Goal: Task Accomplishment & Management: Use online tool/utility

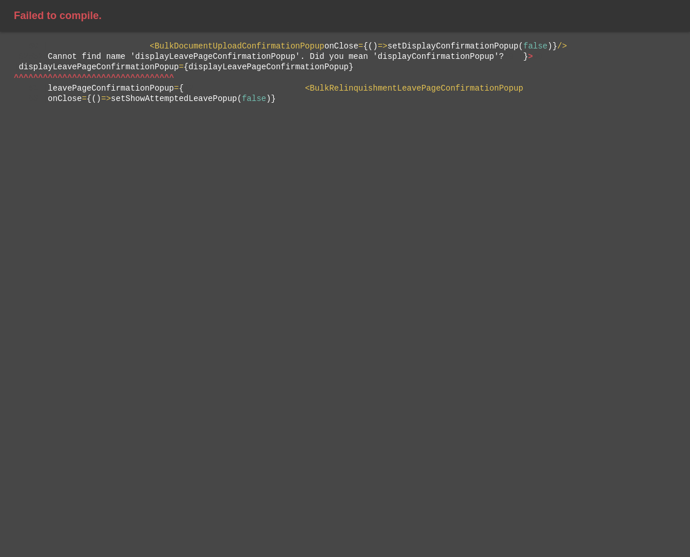
click at [130, 83] on span "^" at bounding box center [127, 77] width 5 height 9
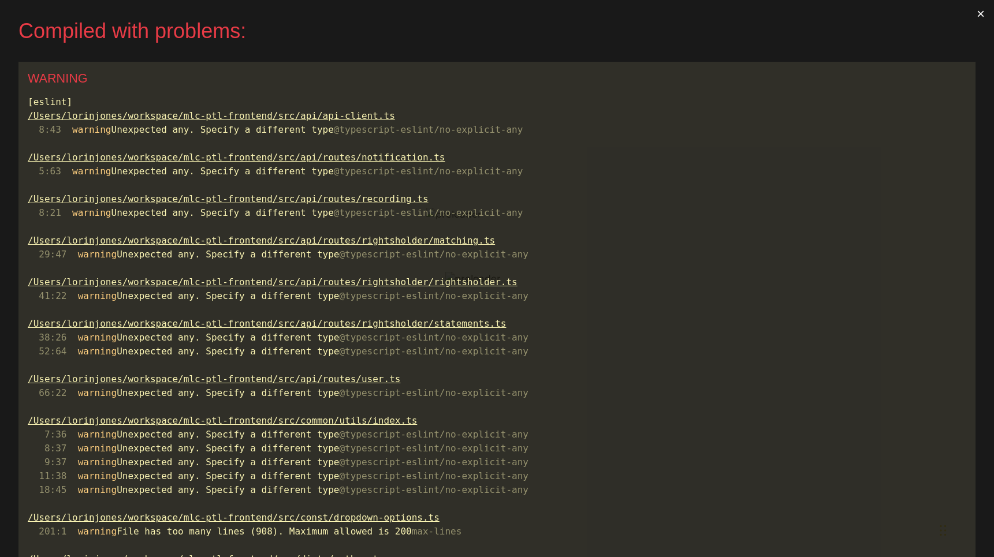
click at [986, 11] on button "×" at bounding box center [980, 14] width 27 height 28
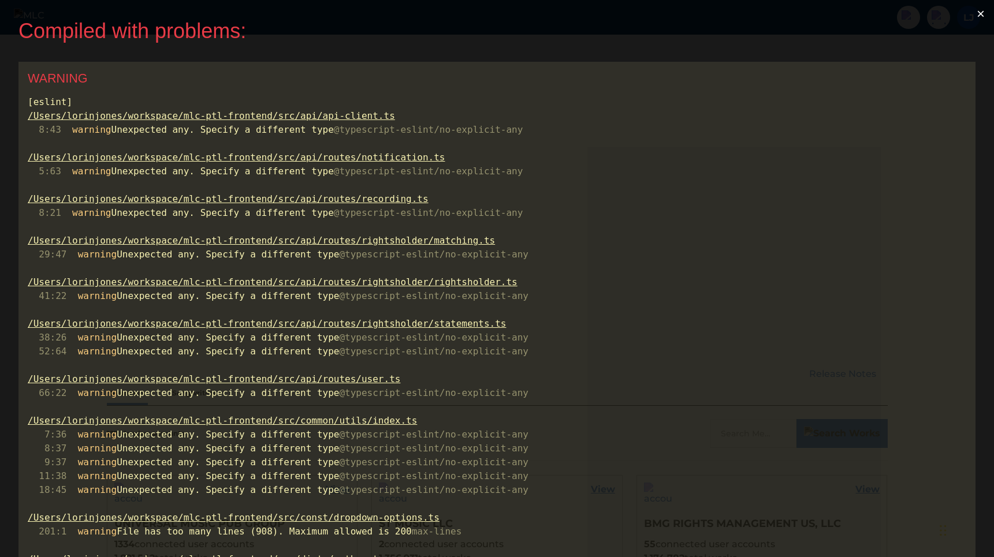
click at [981, 13] on button "×" at bounding box center [980, 14] width 27 height 28
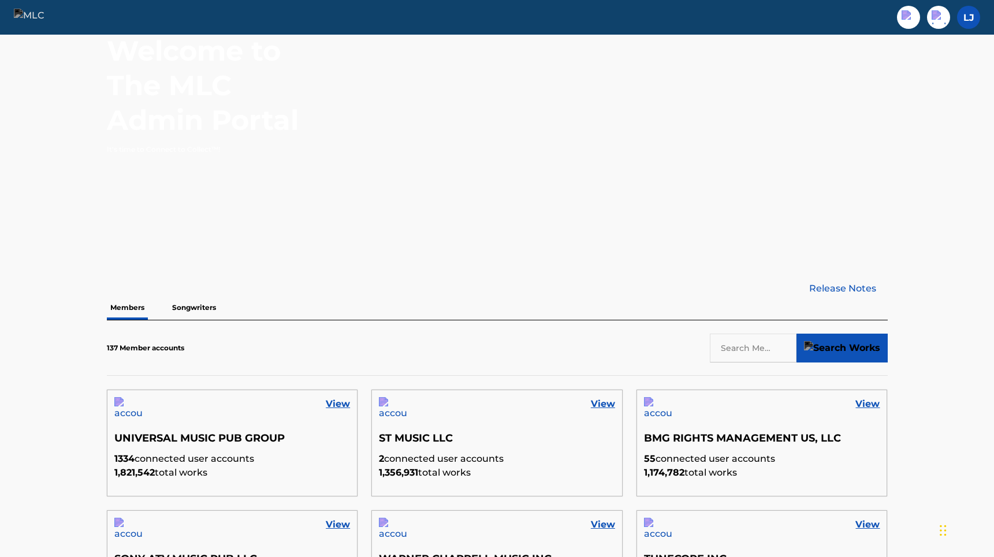
scroll to position [167, 0]
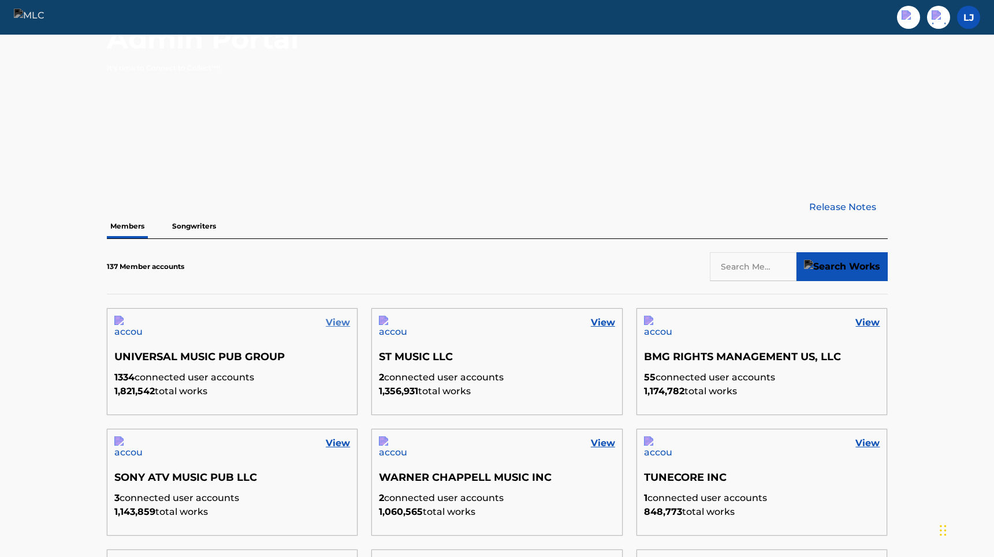
click at [343, 328] on link "View" at bounding box center [338, 323] width 24 height 14
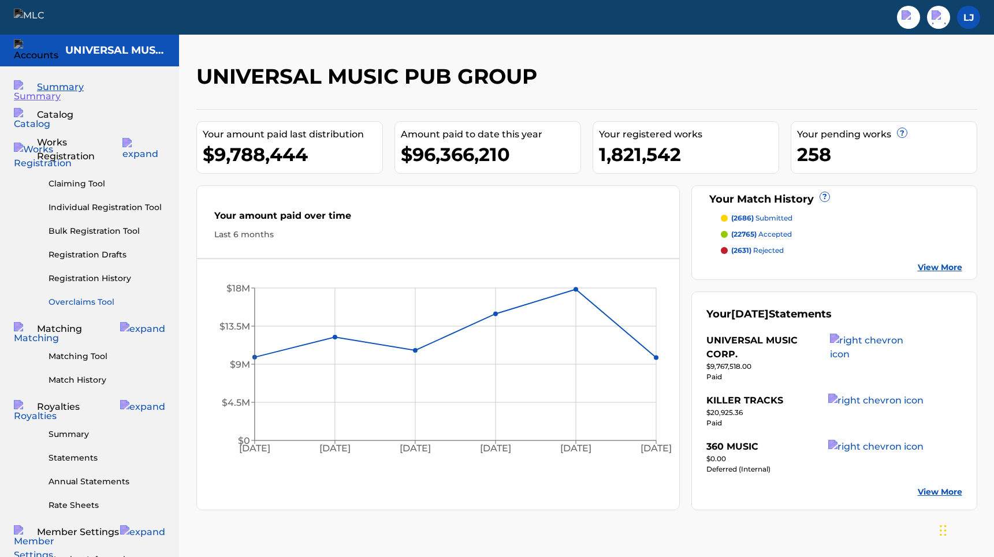
click at [106, 296] on link "Overclaims Tool" at bounding box center [106, 302] width 117 height 12
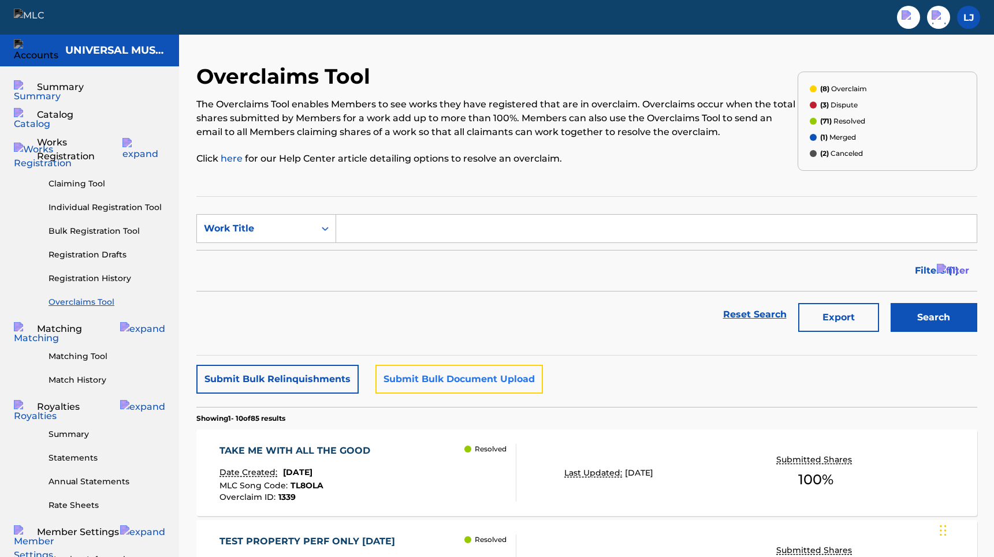
click at [416, 369] on button "Submit Bulk Document Upload" at bounding box center [458, 379] width 167 height 29
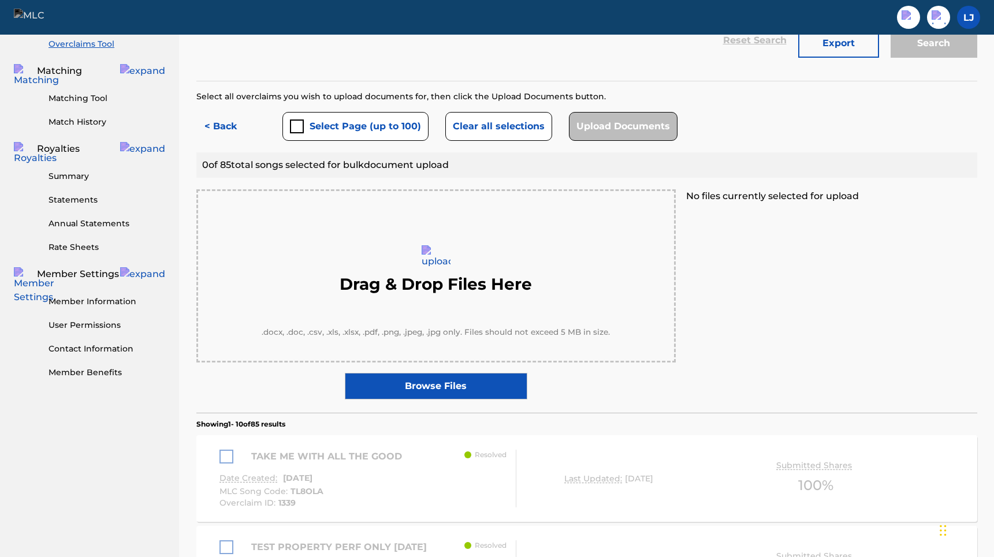
scroll to position [42, 0]
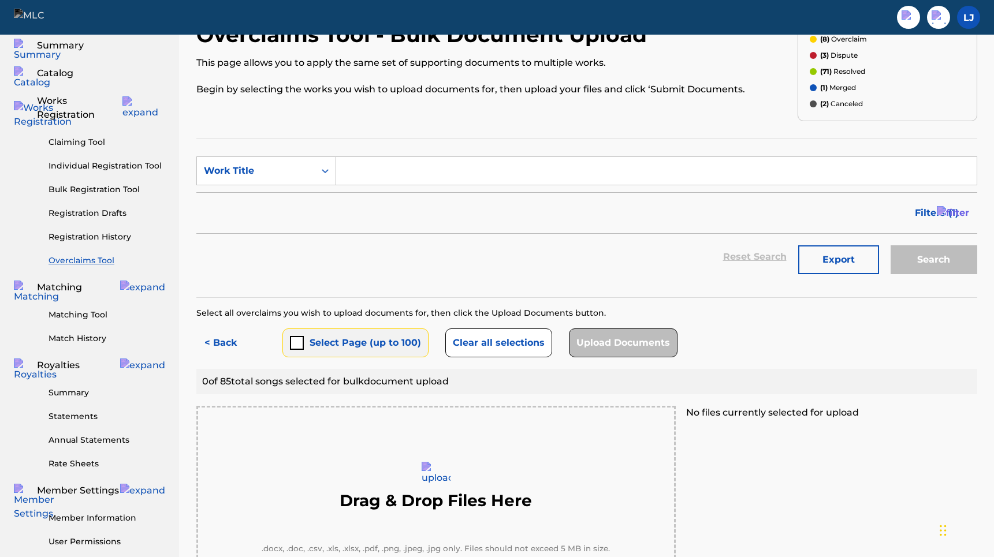
click at [312, 338] on button "Select Page (up to 100)" at bounding box center [355, 343] width 146 height 29
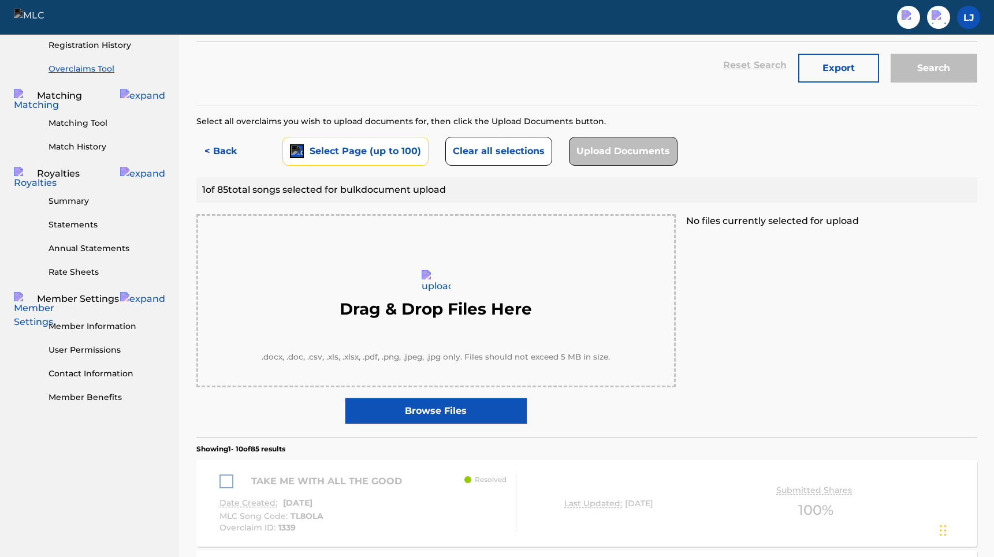
scroll to position [224, 0]
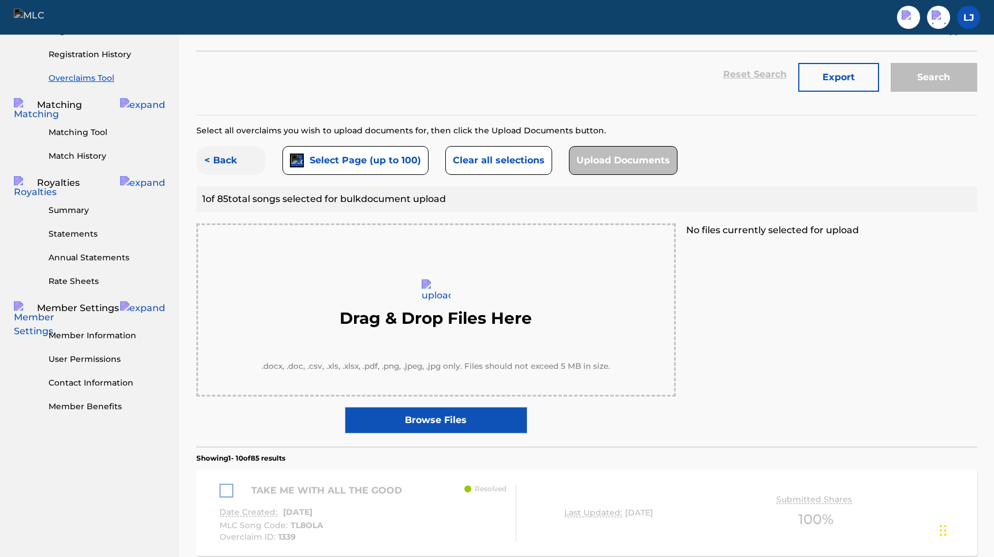
click at [231, 173] on button "< Back" at bounding box center [230, 160] width 69 height 29
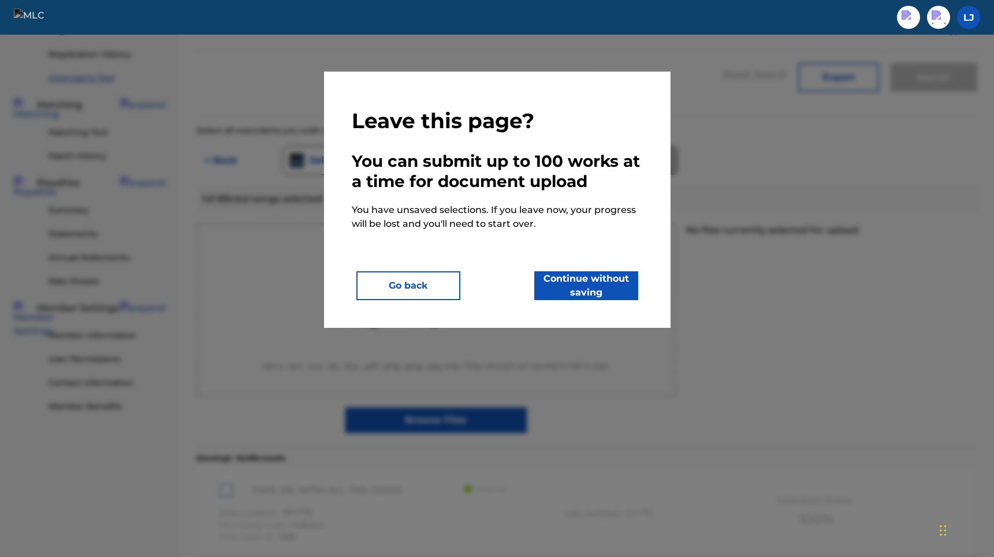
click at [427, 301] on div "Leave this page? You can submit up to 100 works at a time for document upload Y…" at bounding box center [497, 200] width 346 height 256
click at [427, 290] on button "Go back" at bounding box center [408, 285] width 104 height 29
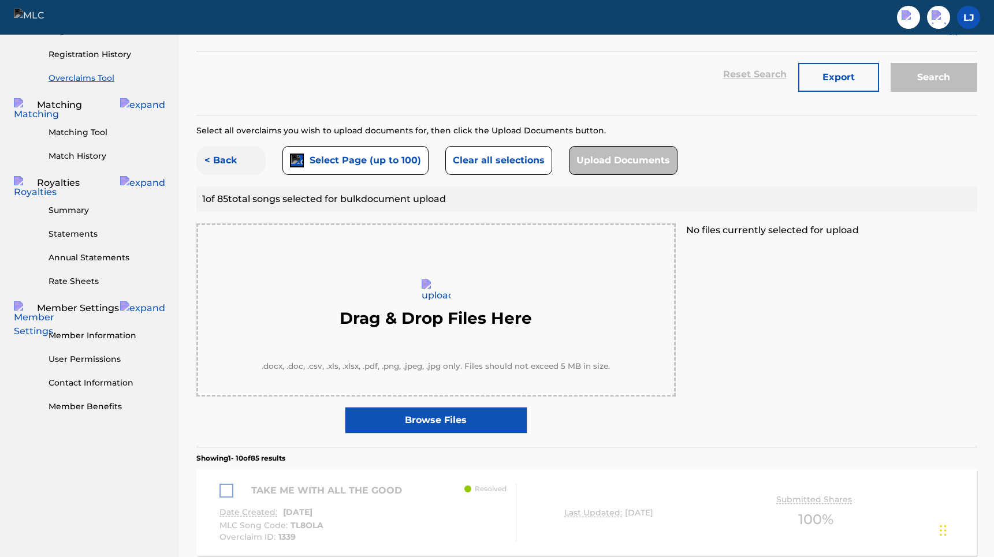
click at [240, 163] on button "< Back" at bounding box center [230, 160] width 69 height 29
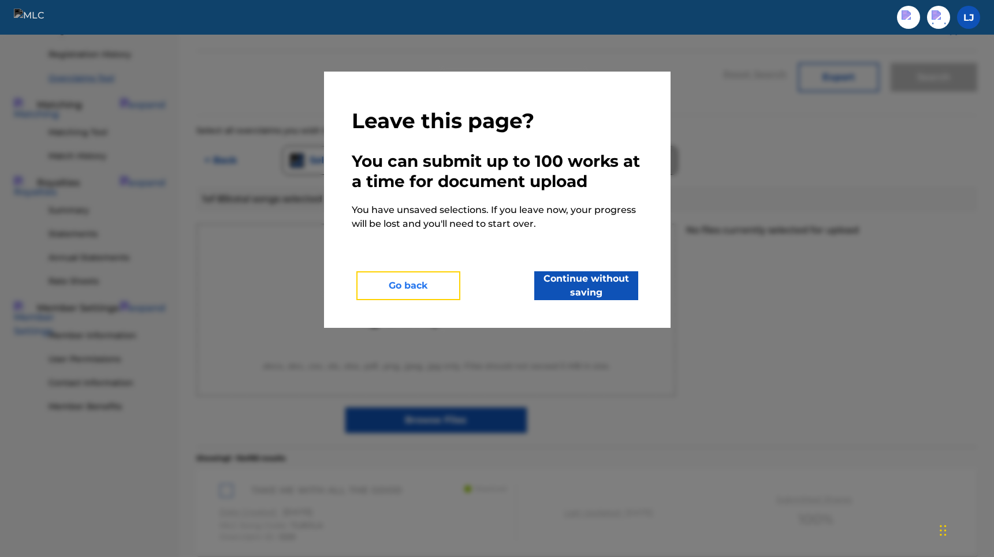
click at [421, 284] on button "Go back" at bounding box center [408, 285] width 104 height 29
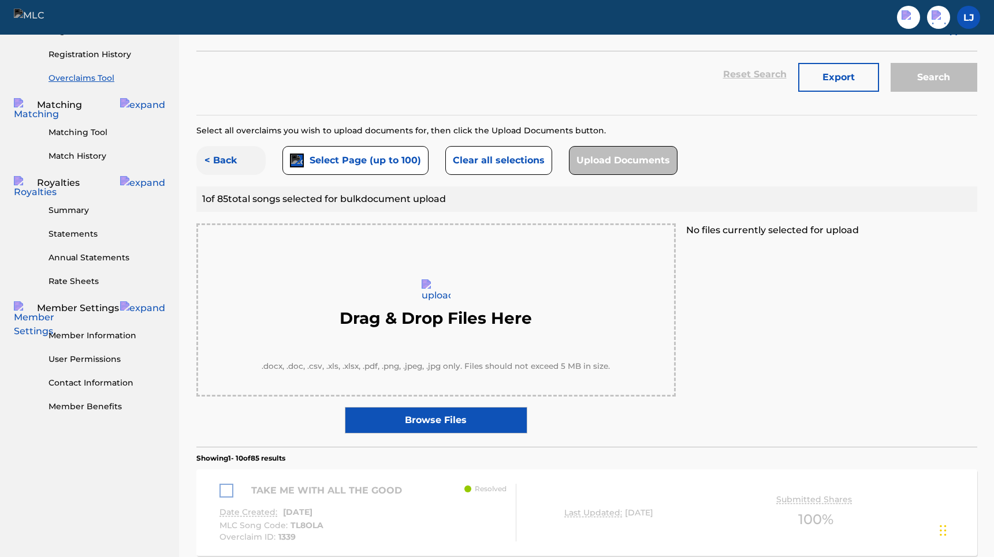
click at [227, 154] on button "< Back" at bounding box center [230, 160] width 69 height 29
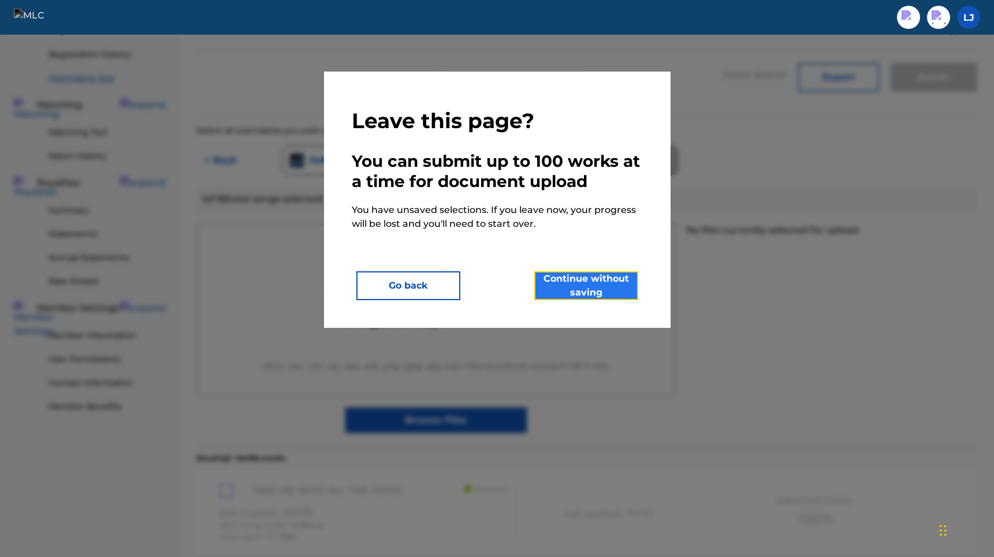
click at [604, 288] on button "Continue without saving" at bounding box center [586, 285] width 104 height 29
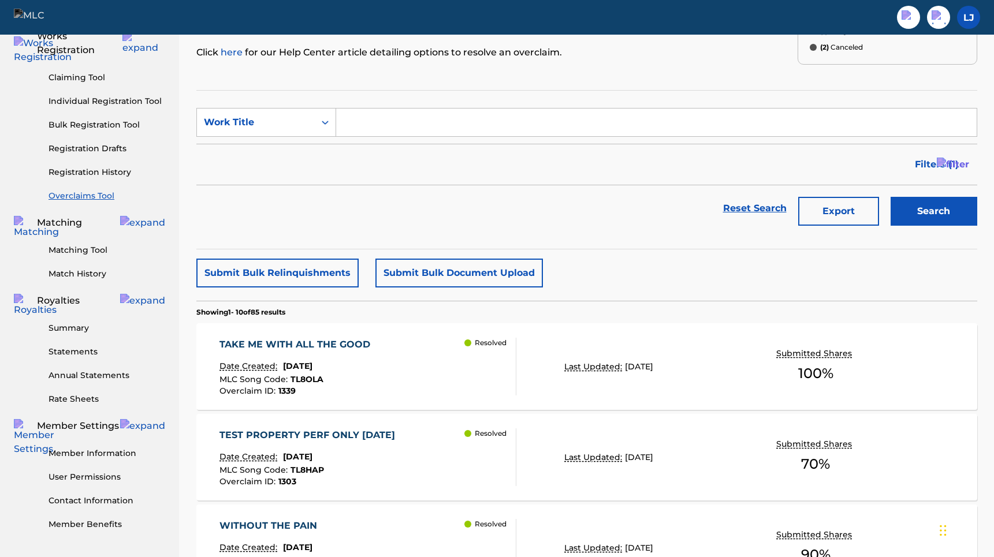
scroll to position [22, 0]
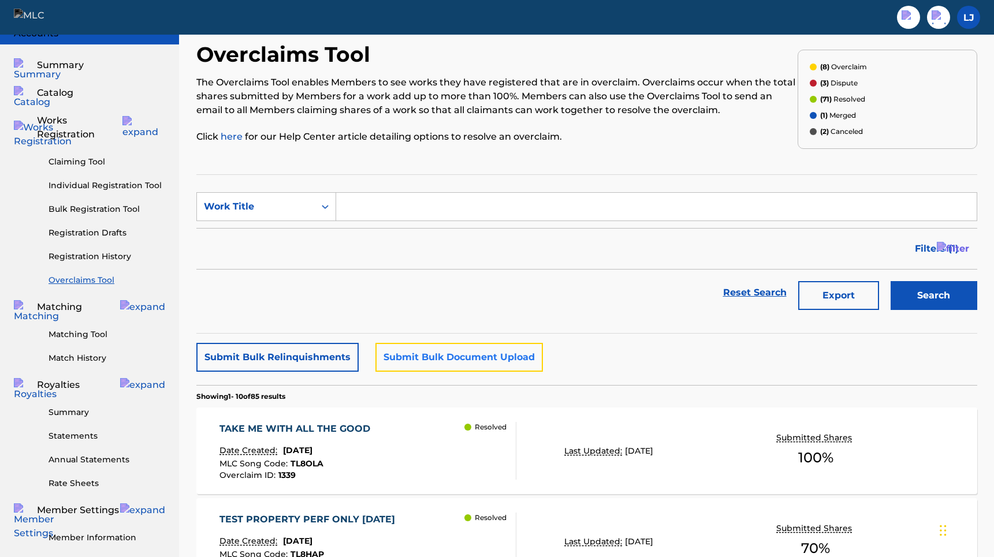
click at [466, 345] on button "Submit Bulk Document Upload" at bounding box center [458, 357] width 167 height 29
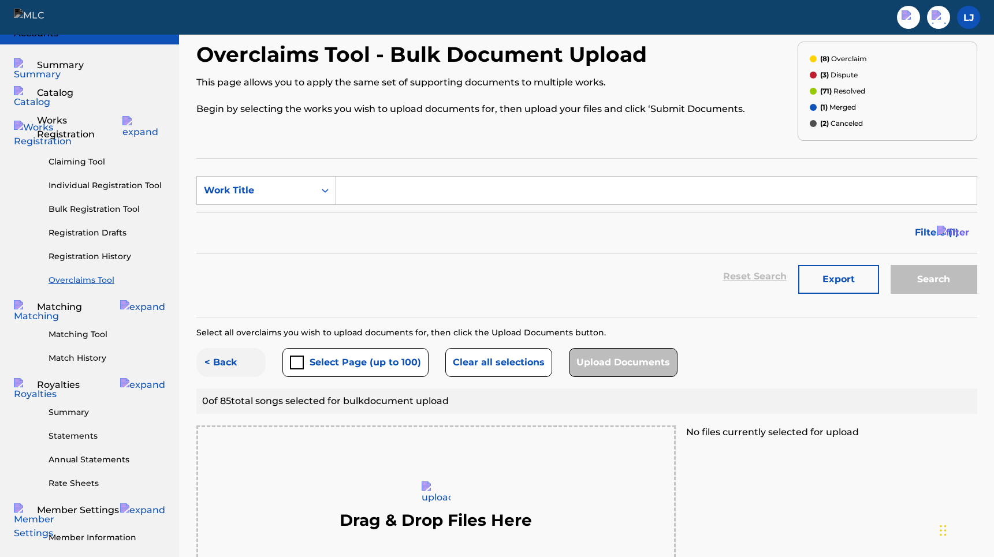
click at [240, 360] on button "< Back" at bounding box center [230, 362] width 69 height 29
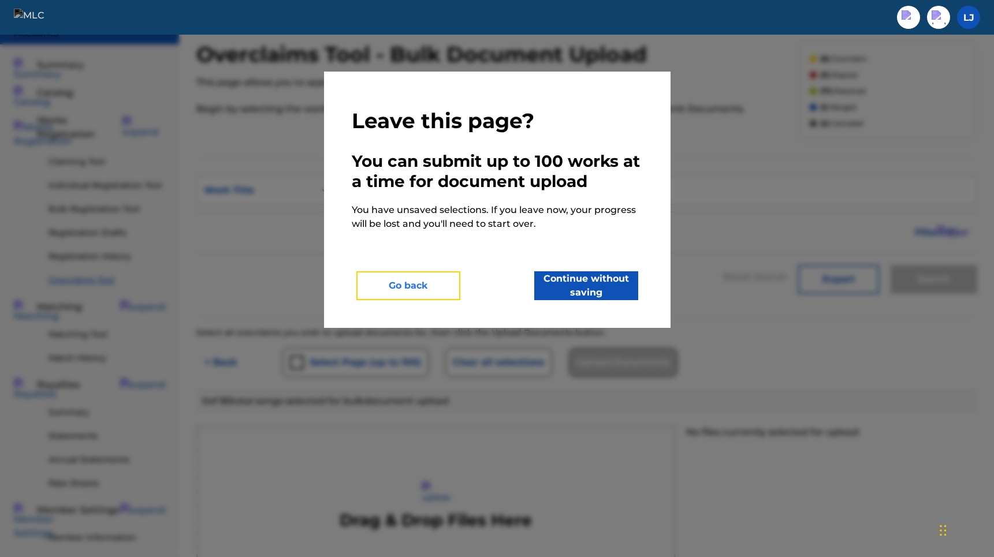
click at [430, 288] on button "Go back" at bounding box center [408, 285] width 104 height 29
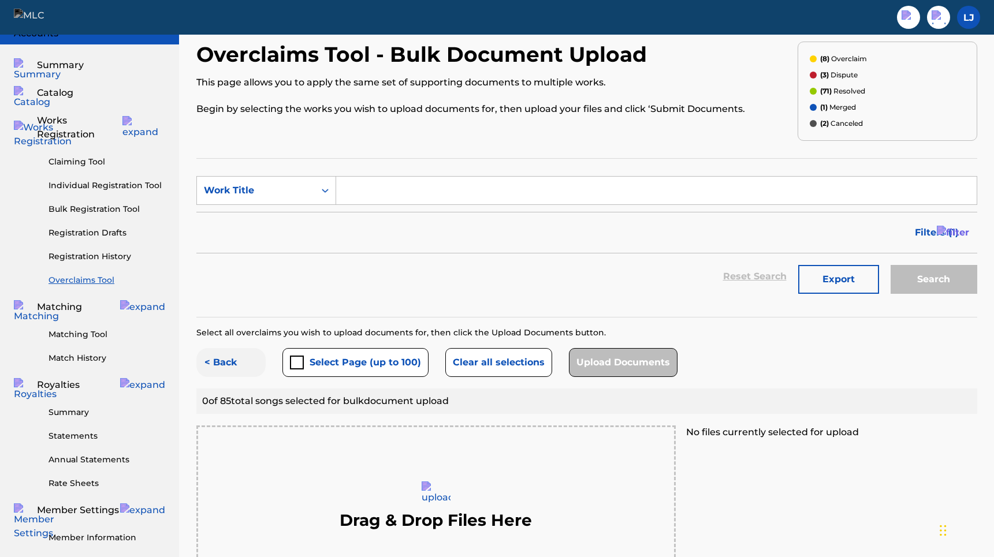
click at [240, 362] on button "< Back" at bounding box center [230, 362] width 69 height 29
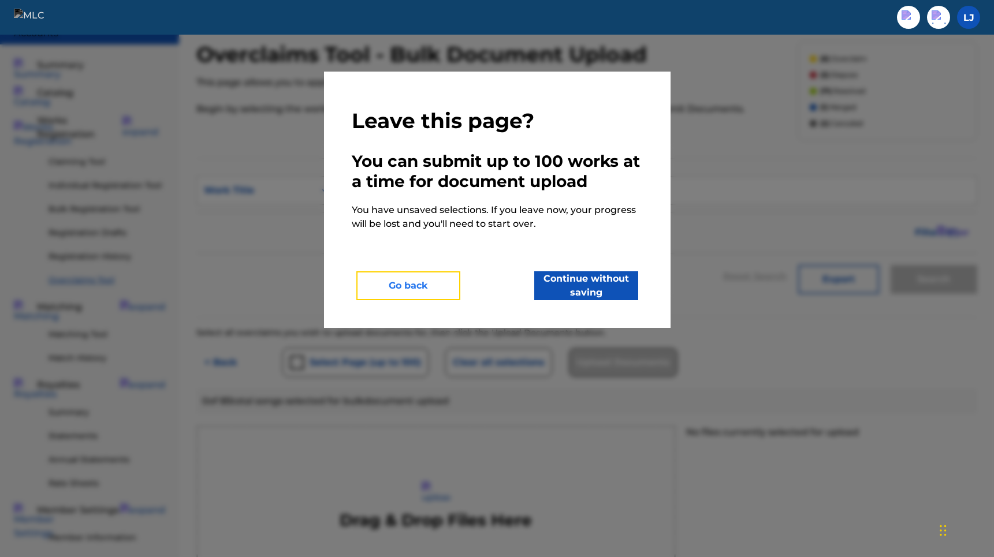
click at [432, 292] on button "Go back" at bounding box center [408, 285] width 104 height 29
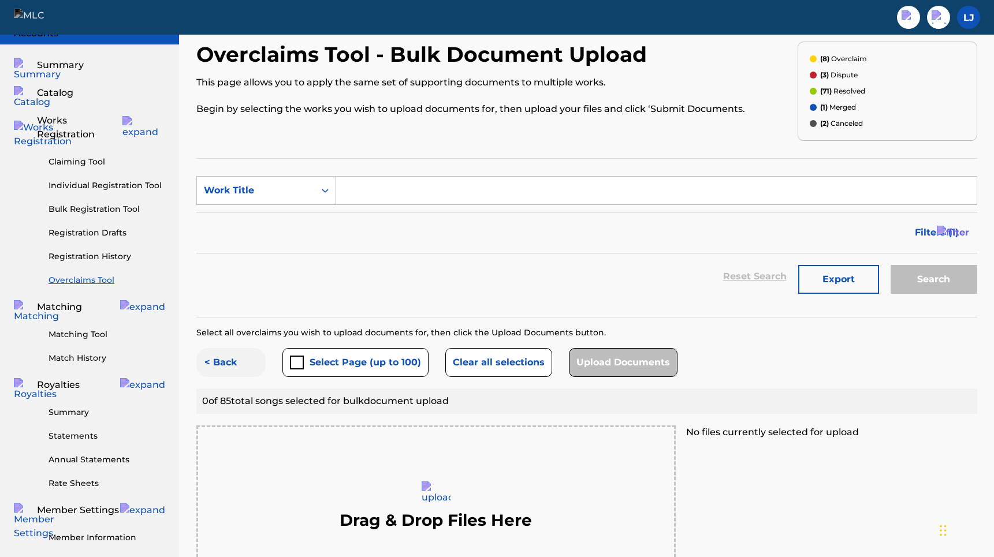
click at [225, 360] on button "< Back" at bounding box center [230, 362] width 69 height 29
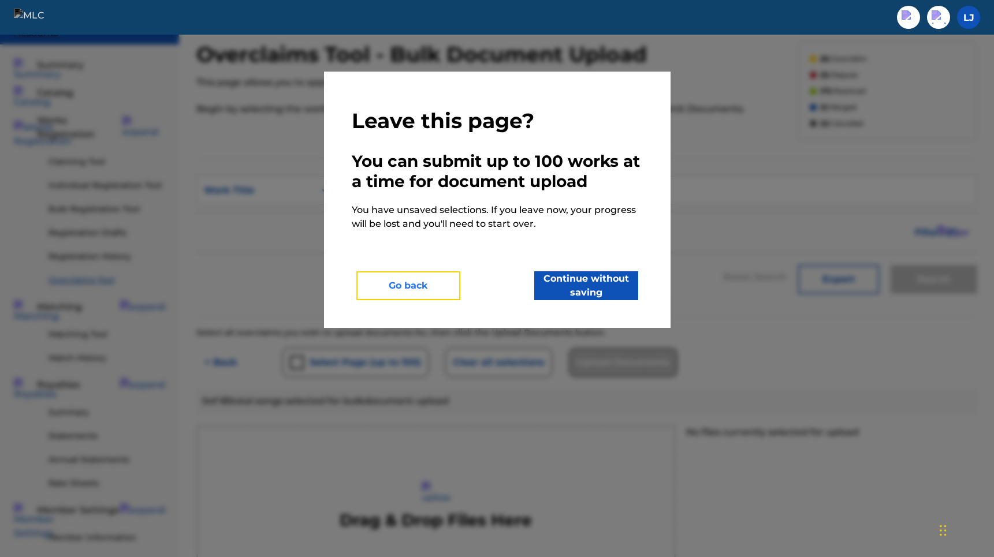
click at [390, 289] on button "Go back" at bounding box center [408, 285] width 104 height 29
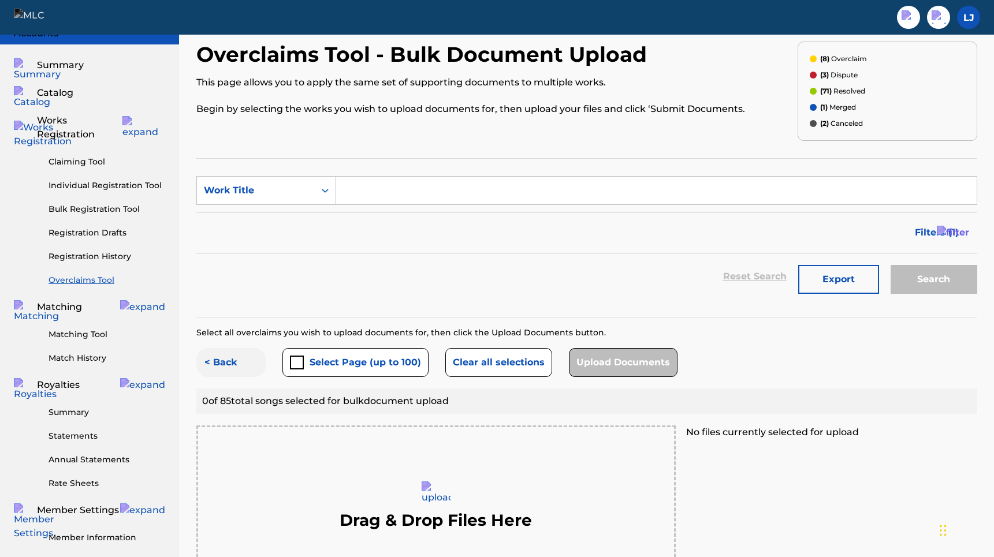
click at [216, 368] on button "< Back" at bounding box center [230, 362] width 69 height 29
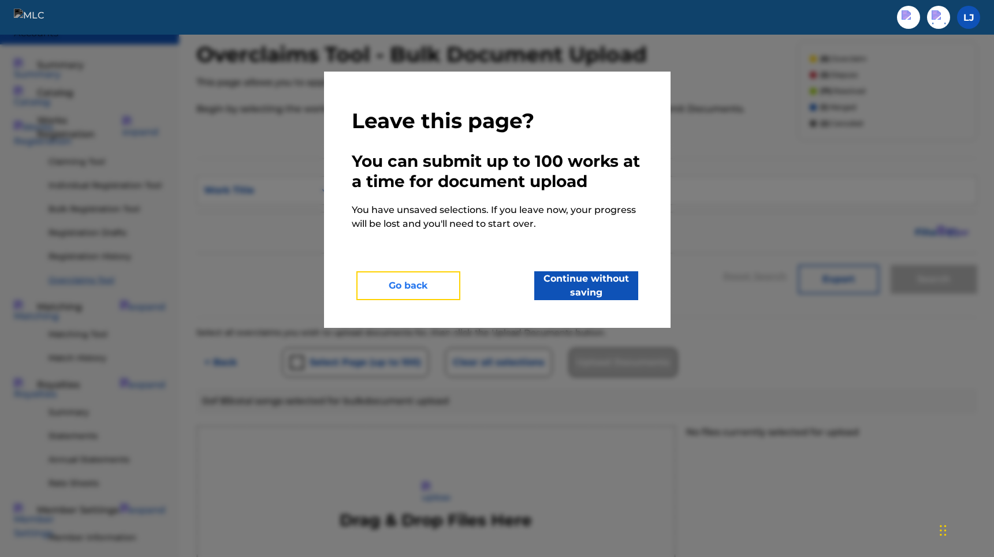
click at [374, 281] on button "Go back" at bounding box center [408, 285] width 104 height 29
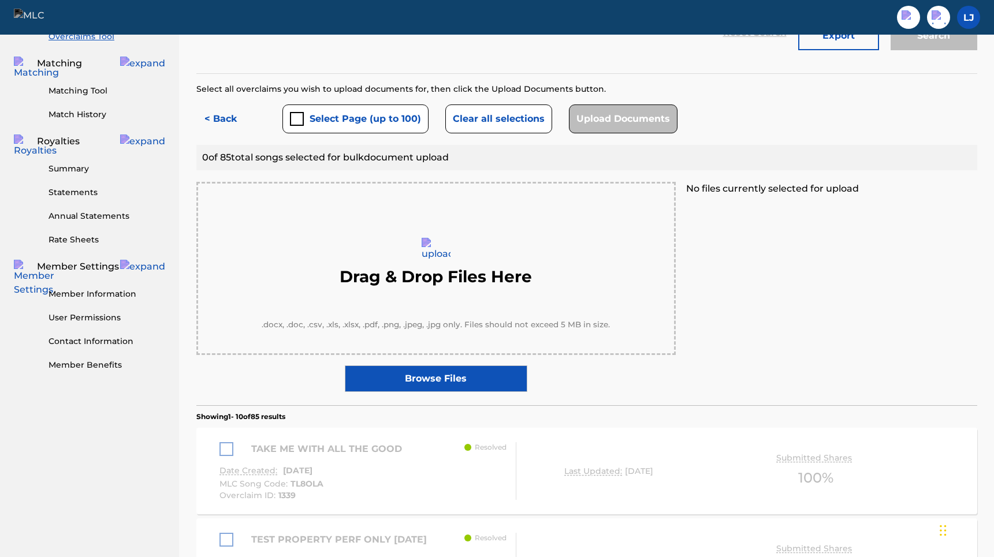
scroll to position [0, 0]
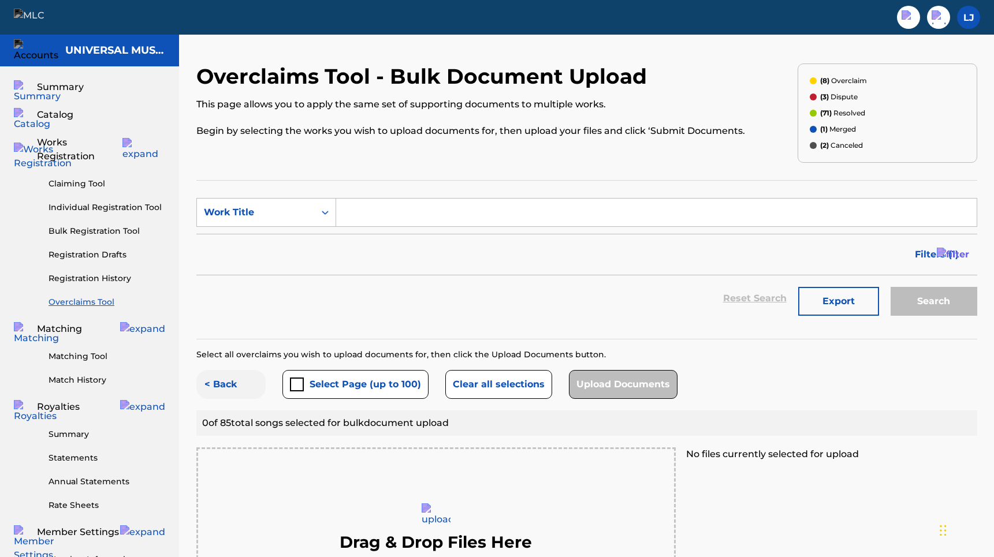
click at [219, 391] on button "< Back" at bounding box center [230, 384] width 69 height 29
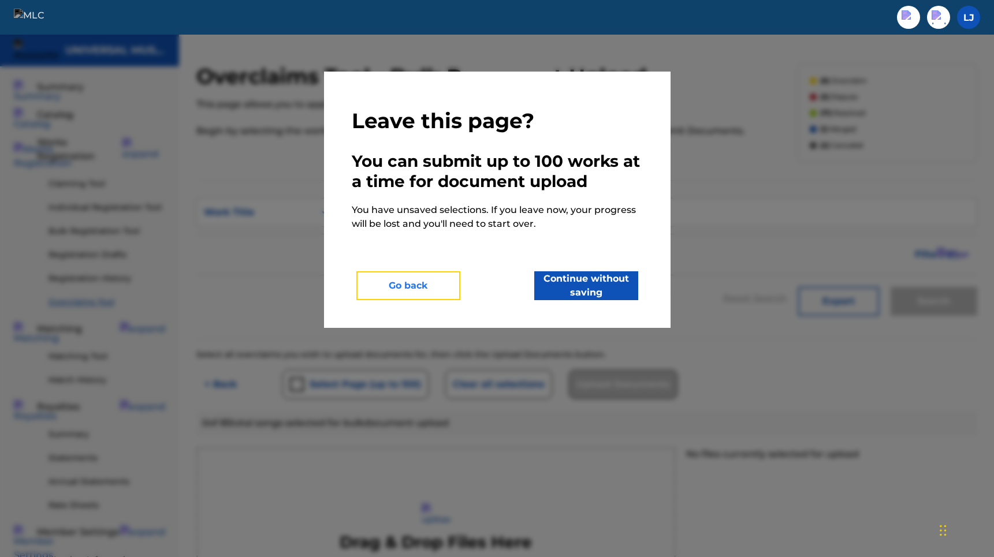
click at [434, 288] on button "Go back" at bounding box center [408, 285] width 104 height 29
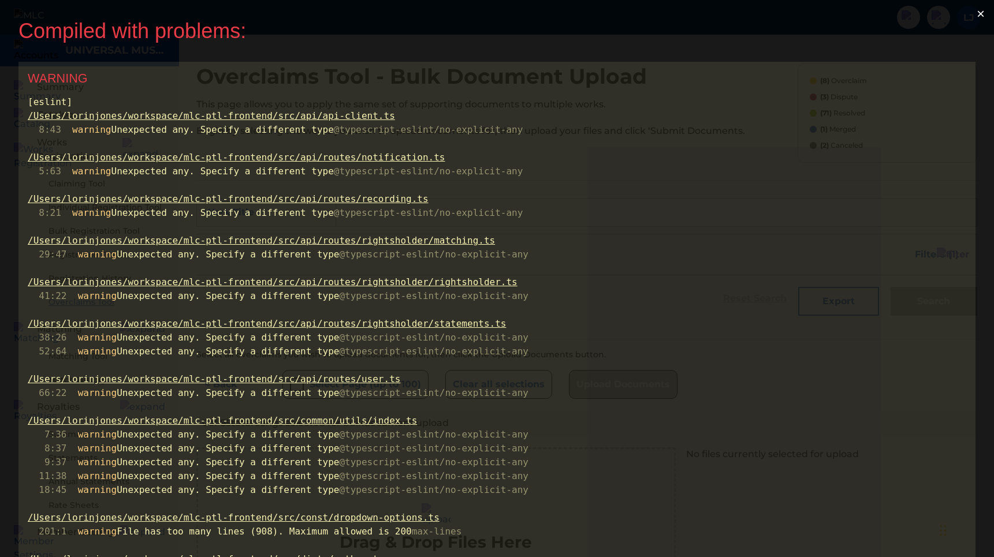
click at [988, 10] on button "×" at bounding box center [980, 14] width 27 height 28
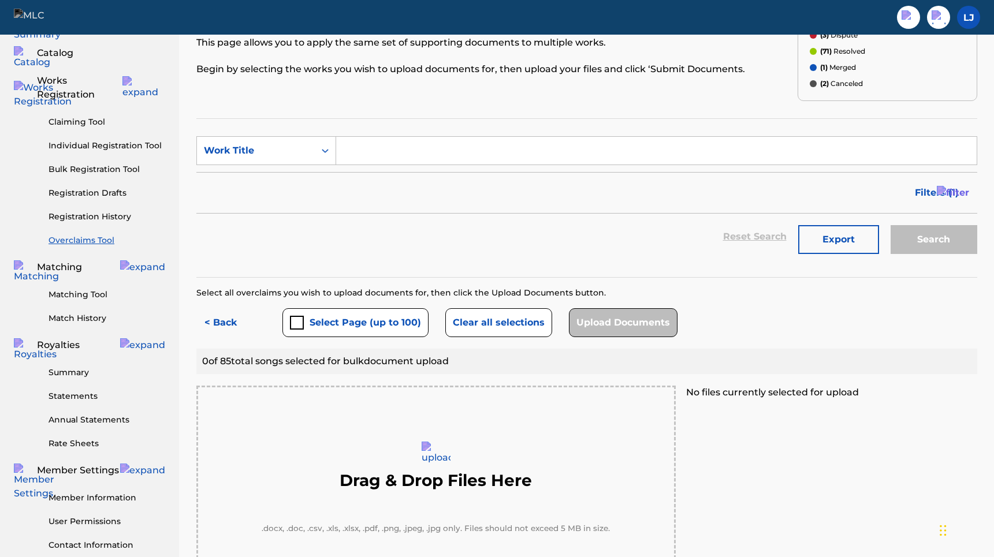
scroll to position [99, 0]
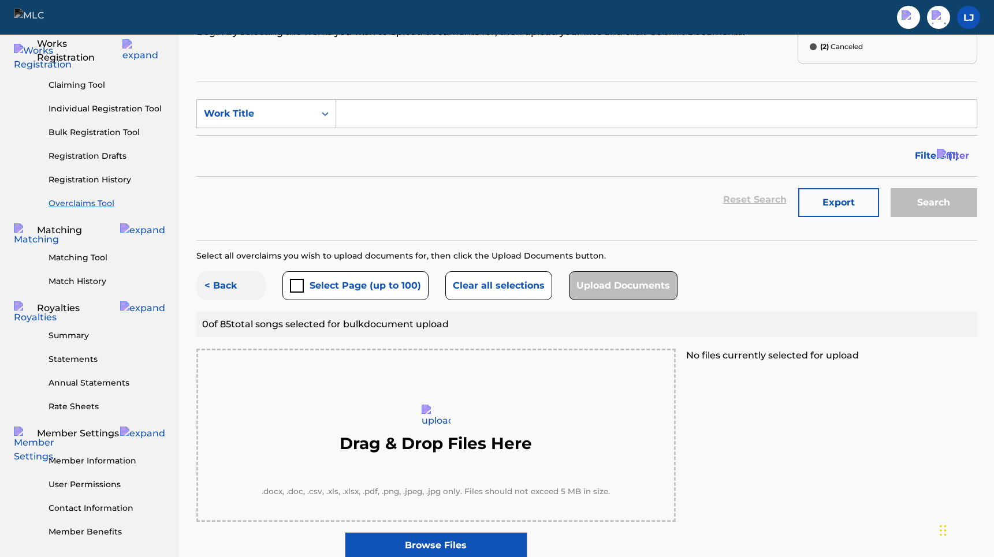
click at [234, 289] on button "< Back" at bounding box center [230, 285] width 69 height 29
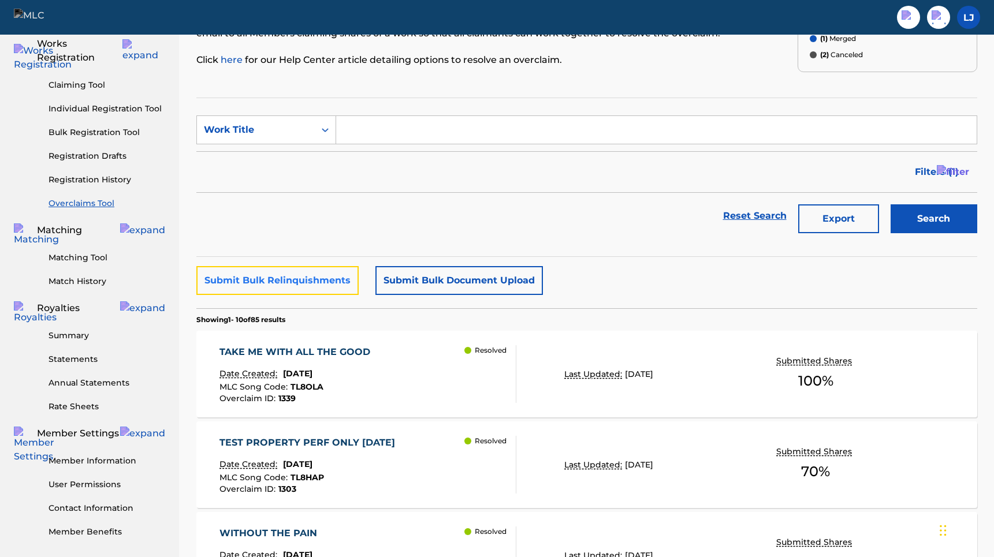
click at [310, 285] on button "Submit Bulk Relinquishments" at bounding box center [277, 280] width 162 height 29
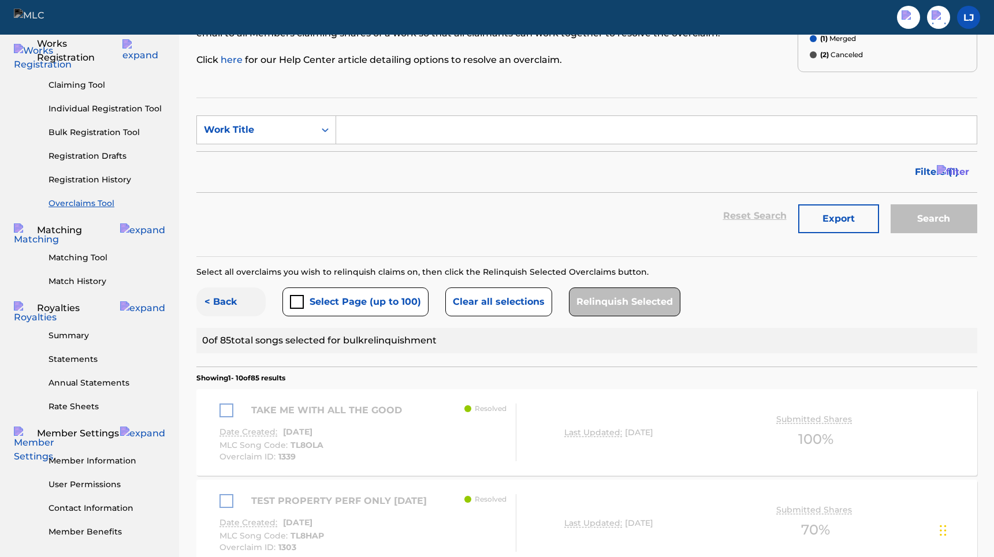
click at [221, 304] on button "< Back" at bounding box center [230, 302] width 69 height 29
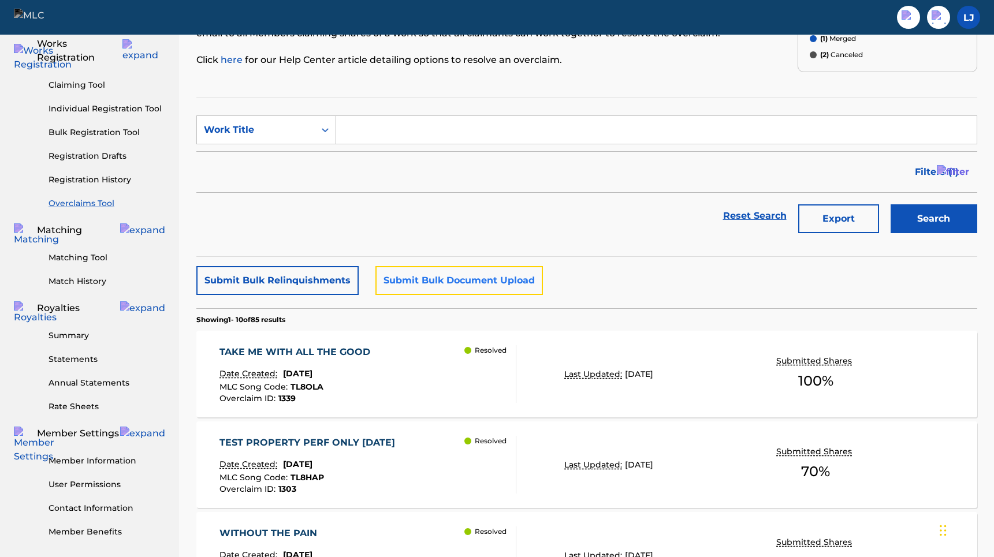
click at [430, 275] on button "Submit Bulk Document Upload" at bounding box center [458, 280] width 167 height 29
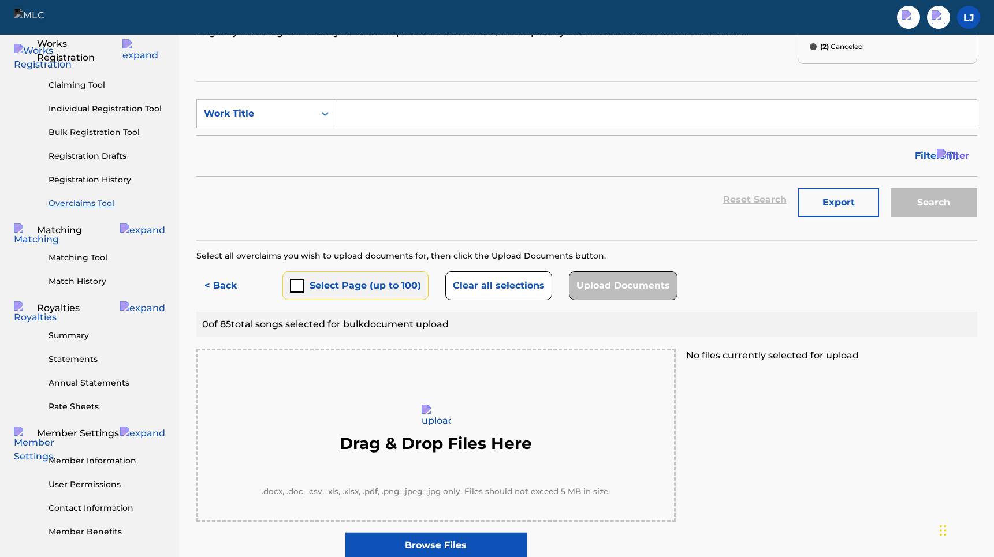
click at [313, 287] on button "Select Page (up to 100)" at bounding box center [355, 285] width 146 height 29
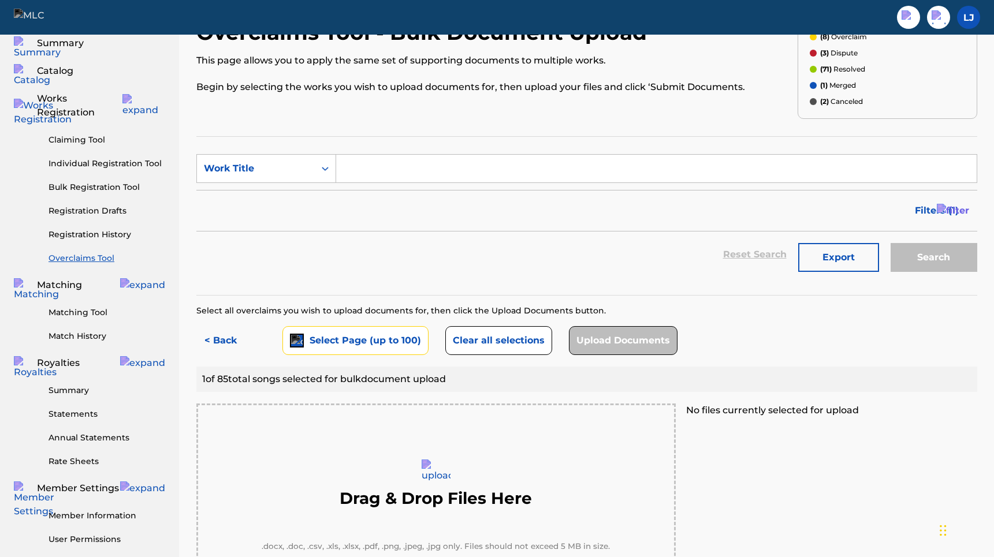
scroll to position [0, 0]
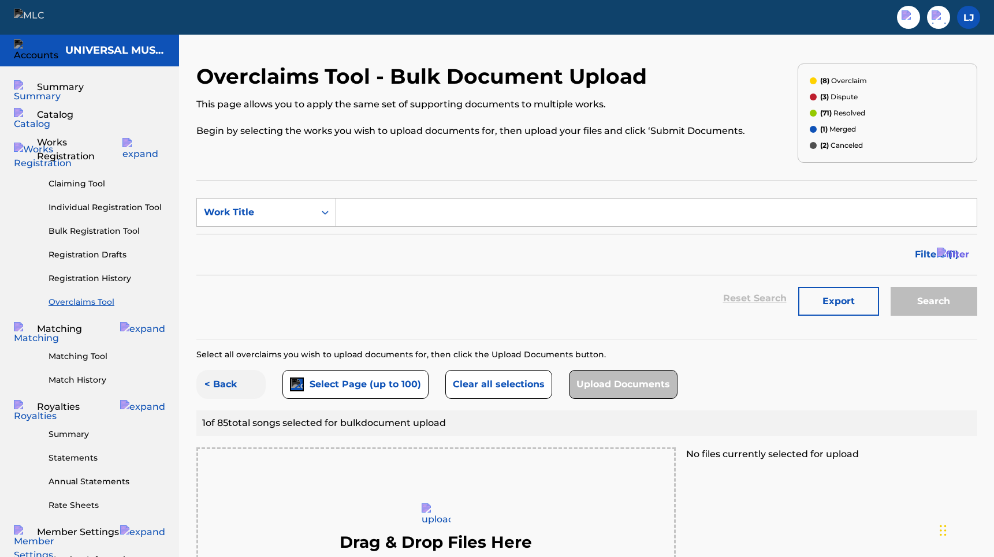
click at [233, 380] on button "< Back" at bounding box center [230, 384] width 69 height 29
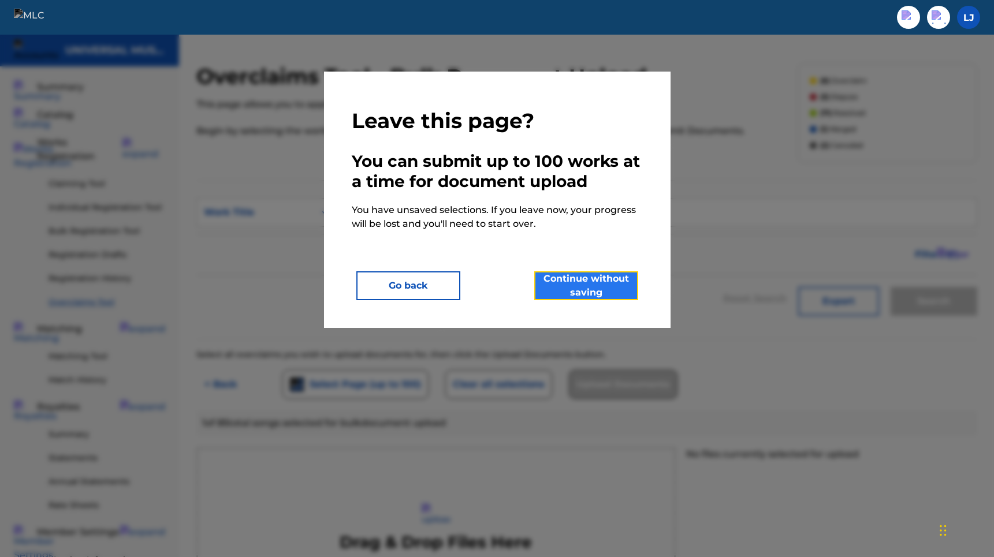
click at [599, 288] on button "Continue without saving" at bounding box center [586, 285] width 104 height 29
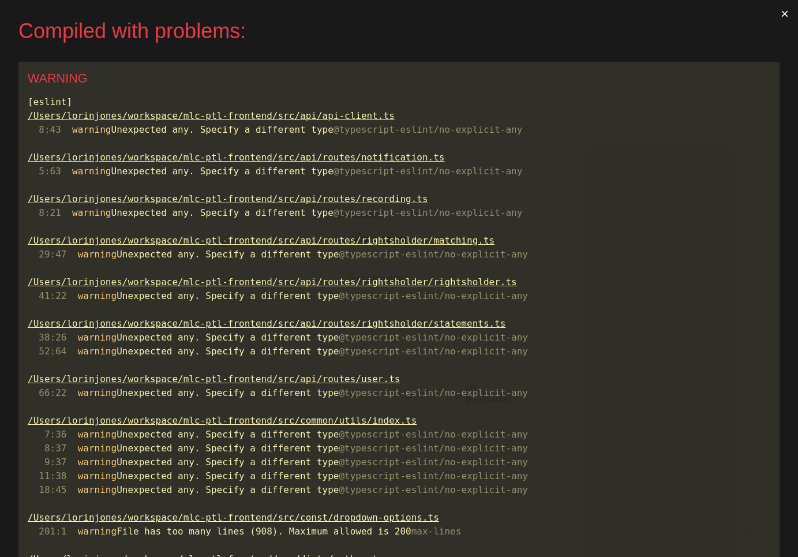
click at [785, 13] on button "×" at bounding box center [785, 14] width 27 height 28
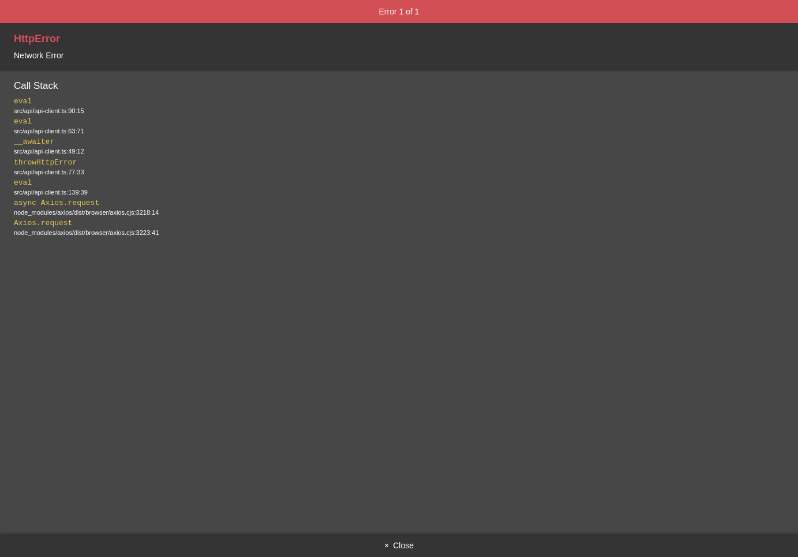
click at [398, 544] on button "× Close" at bounding box center [399, 545] width 798 height 23
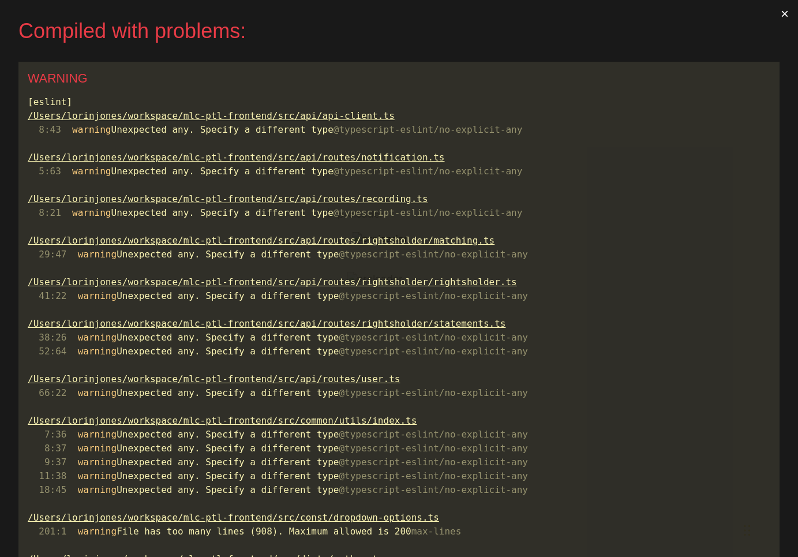
click at [791, 11] on button "×" at bounding box center [785, 14] width 27 height 28
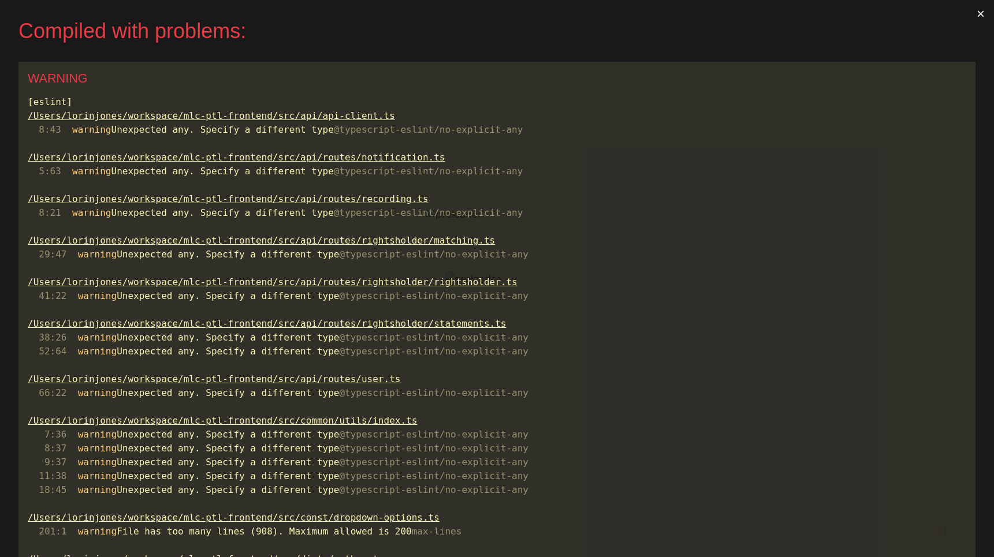
click at [984, 15] on button "×" at bounding box center [980, 14] width 27 height 28
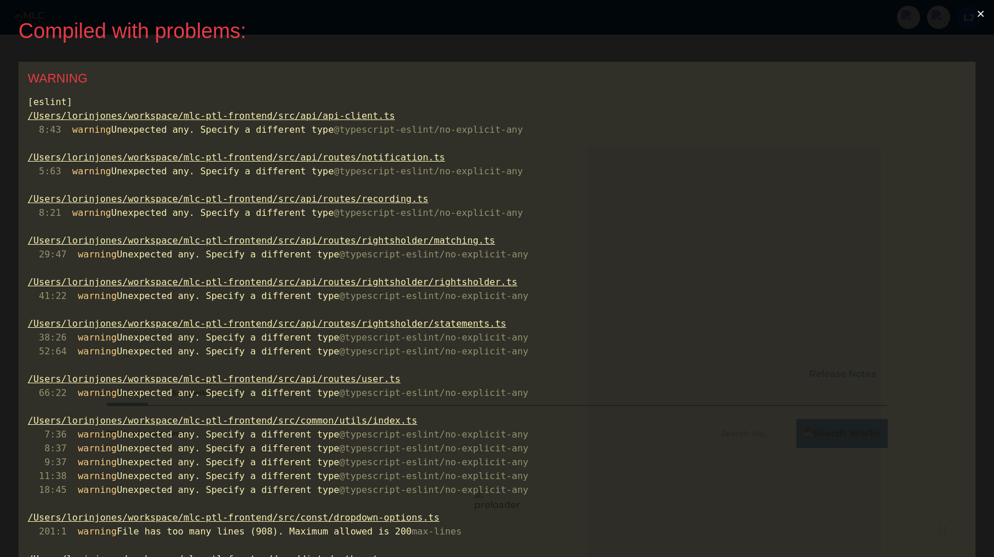
click at [987, 10] on button "×" at bounding box center [980, 14] width 27 height 28
click at [983, 10] on button "×" at bounding box center [980, 14] width 27 height 28
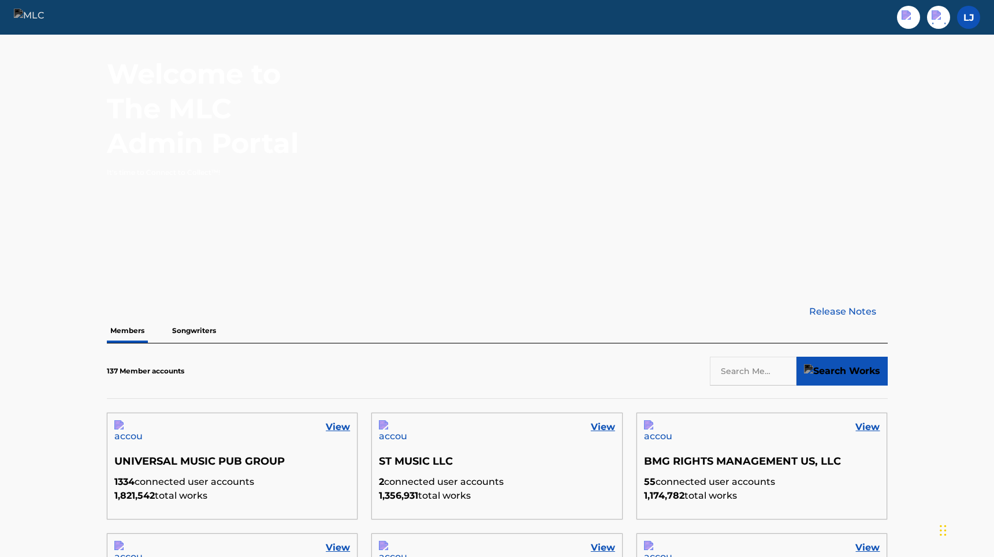
scroll to position [95, 0]
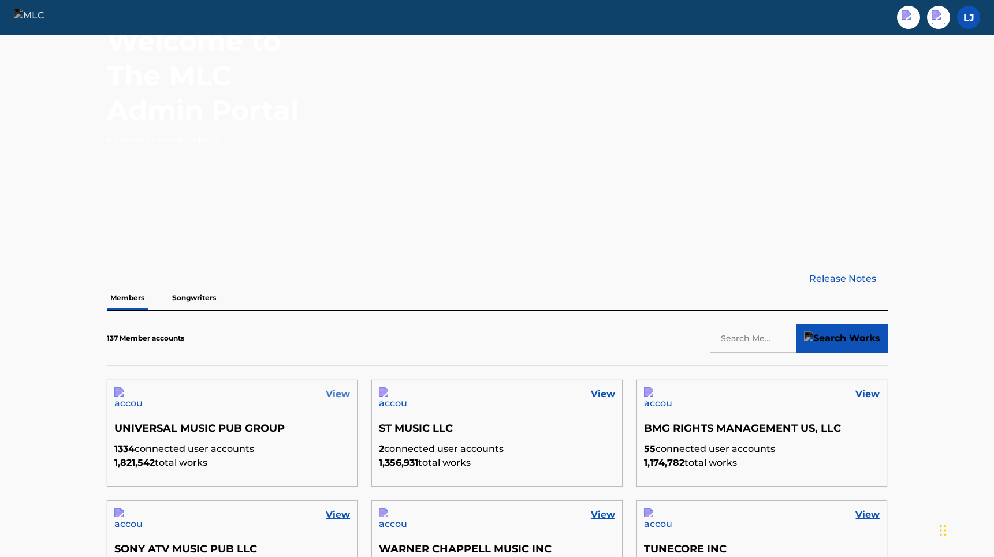
click at [343, 389] on link "View" at bounding box center [338, 394] width 24 height 14
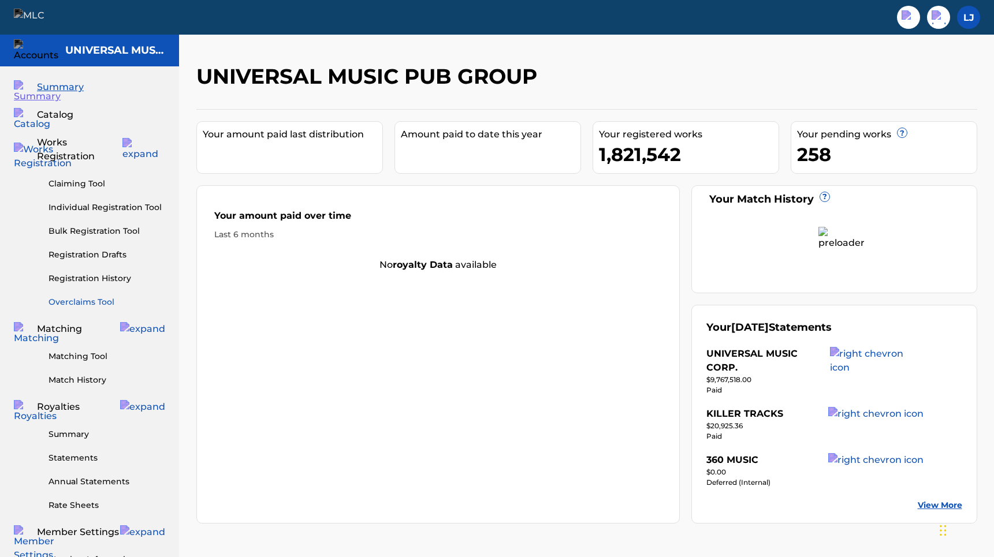
click at [98, 296] on link "Overclaims Tool" at bounding box center [106, 302] width 117 height 12
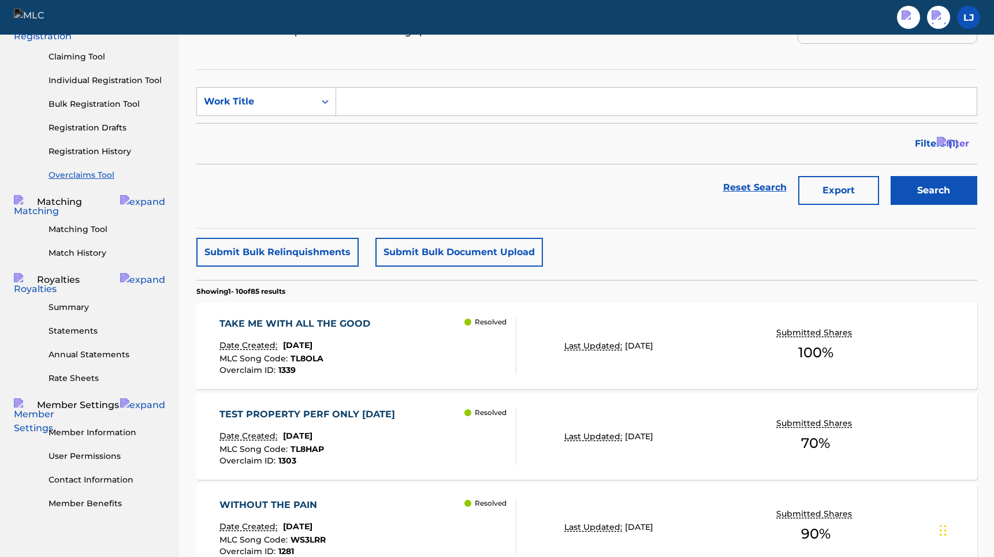
scroll to position [140, 0]
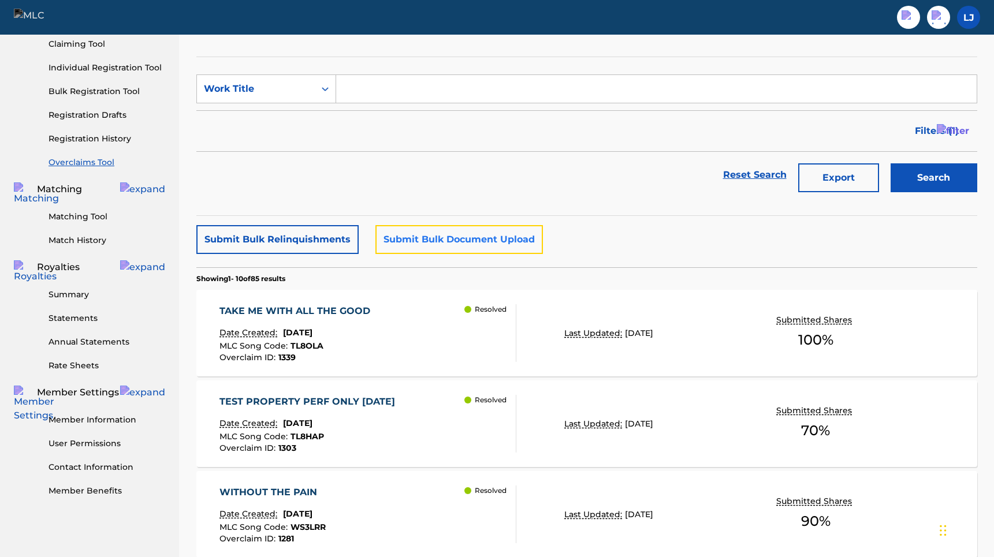
click at [439, 231] on button "Submit Bulk Document Upload" at bounding box center [458, 239] width 167 height 29
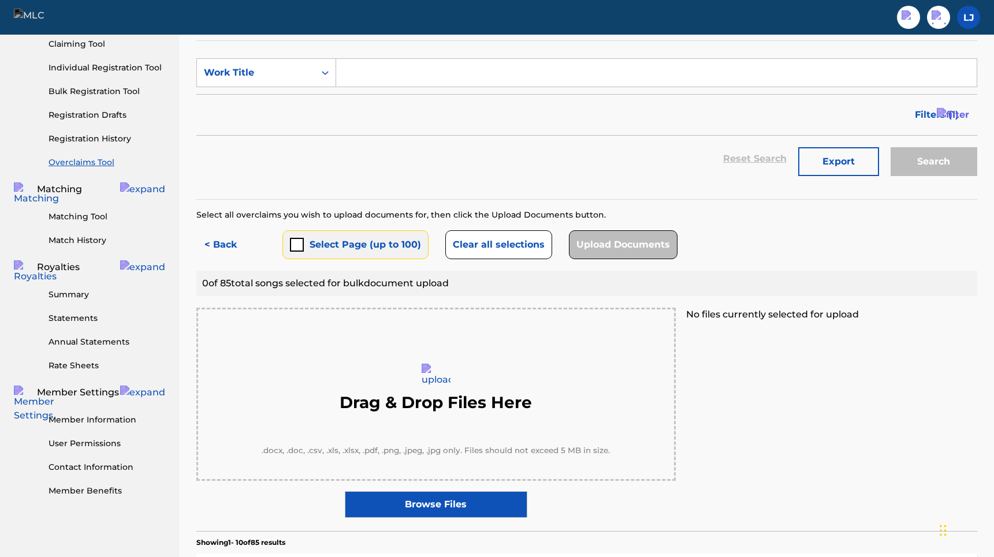
click at [309, 241] on button "Select Page (up to 100)" at bounding box center [355, 244] width 146 height 29
click at [218, 237] on button "< Back" at bounding box center [230, 244] width 69 height 29
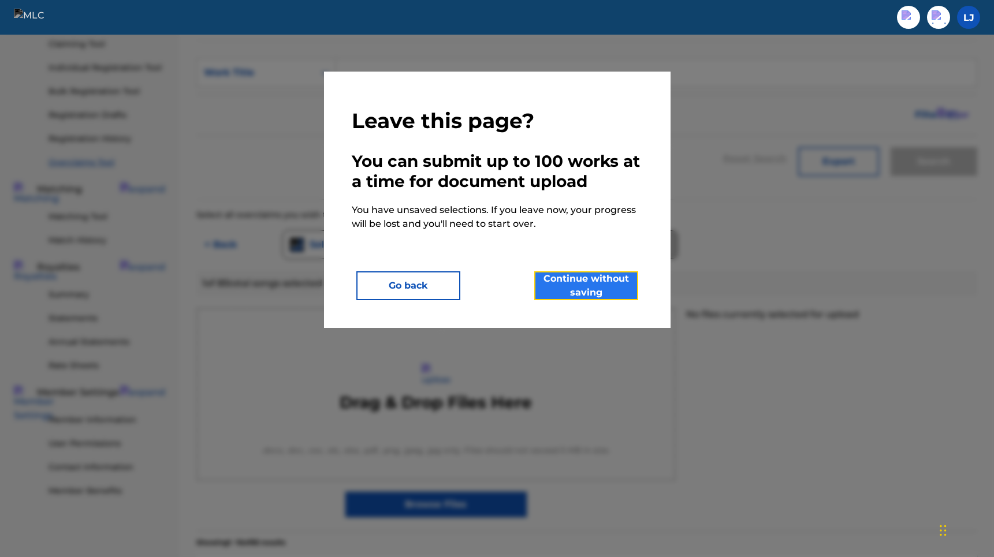
click at [593, 291] on button "Continue without saving" at bounding box center [586, 285] width 104 height 29
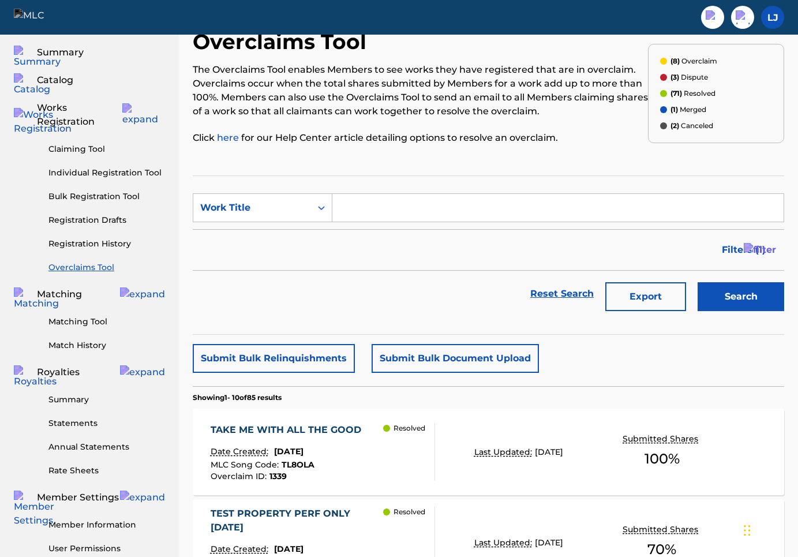
scroll to position [38, 0]
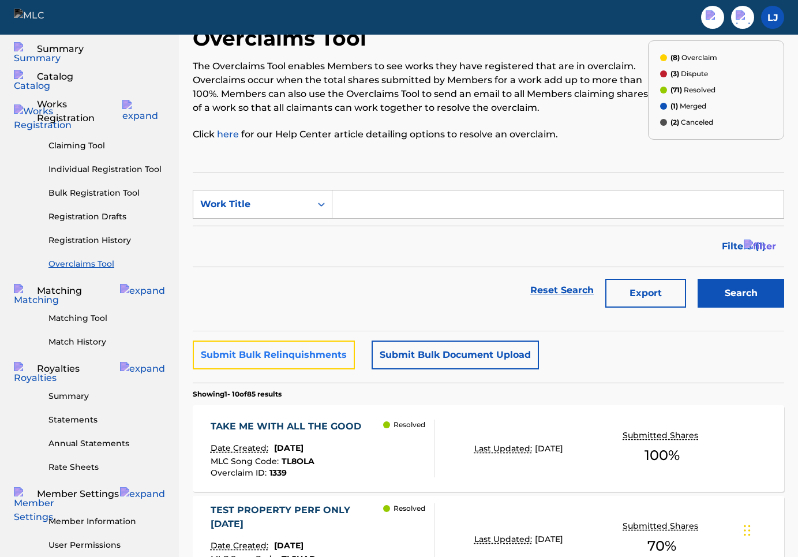
click at [261, 357] on button "Submit Bulk Relinquishments" at bounding box center [274, 355] width 162 height 29
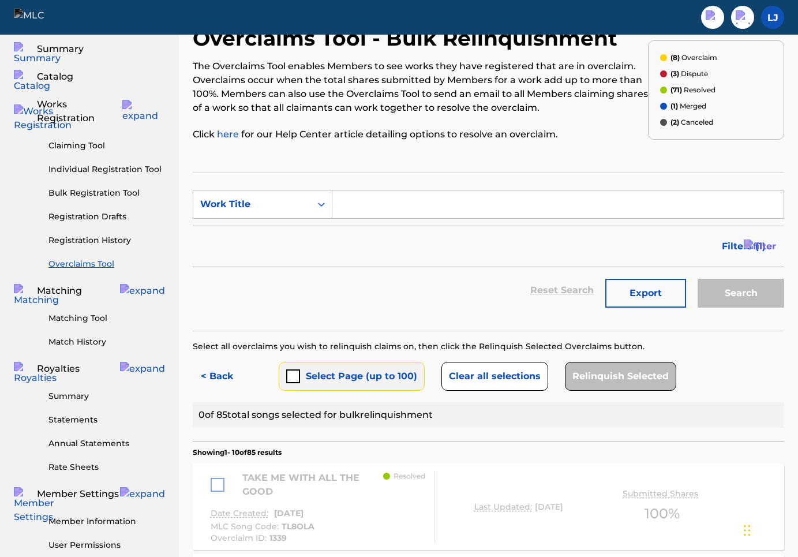
click at [313, 377] on button "Select Page (up to 100)" at bounding box center [352, 376] width 146 height 29
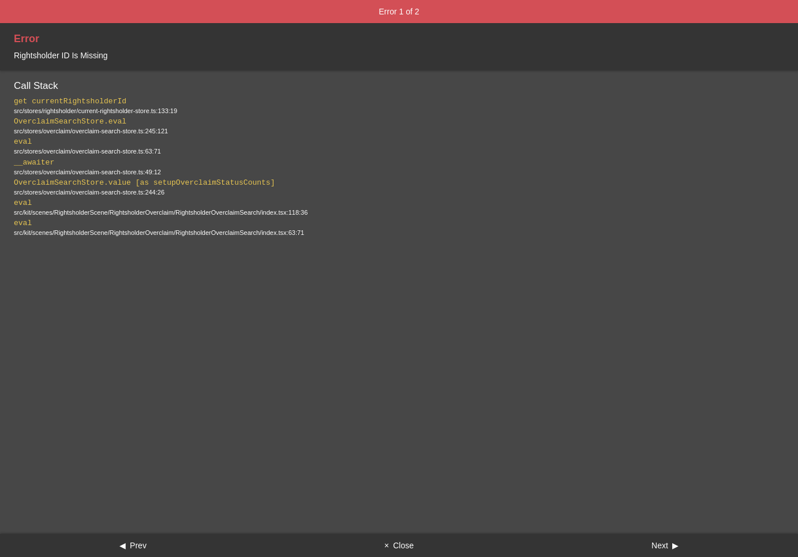
click at [391, 548] on button "× Close" at bounding box center [399, 545] width 266 height 23
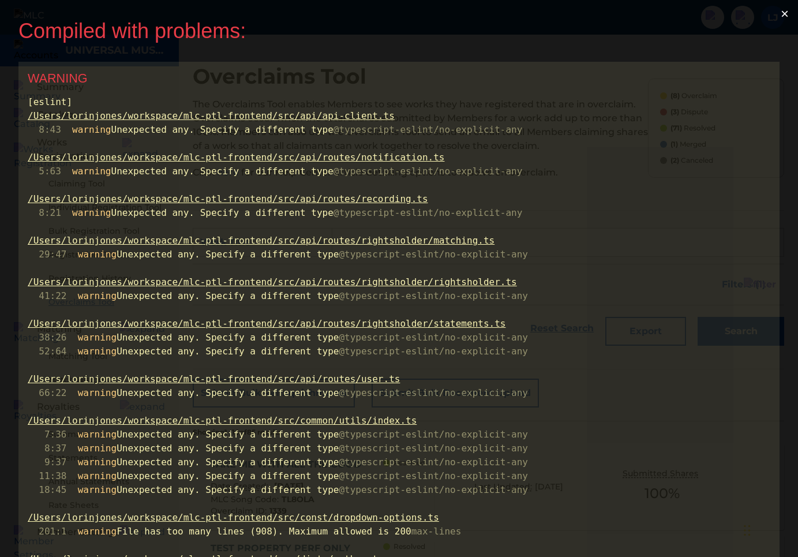
click at [787, 17] on button "×" at bounding box center [785, 14] width 27 height 28
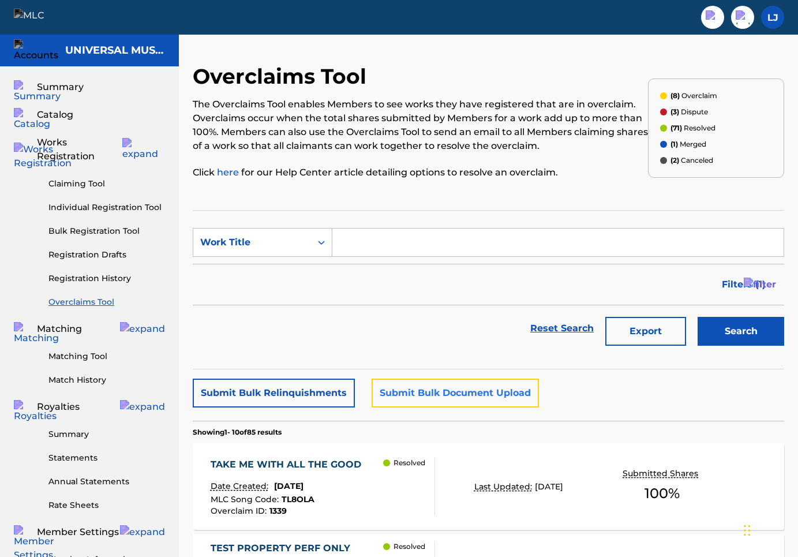
click at [420, 401] on button "Submit Bulk Document Upload" at bounding box center [455, 393] width 167 height 29
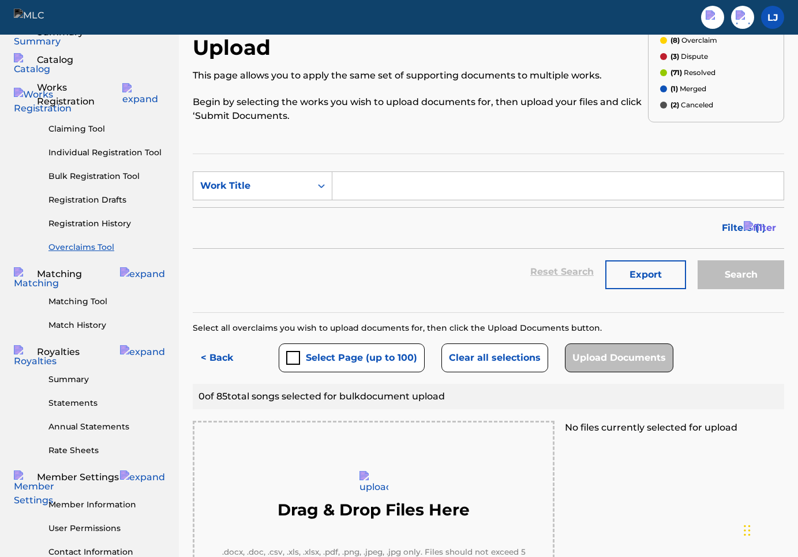
scroll to position [87, 0]
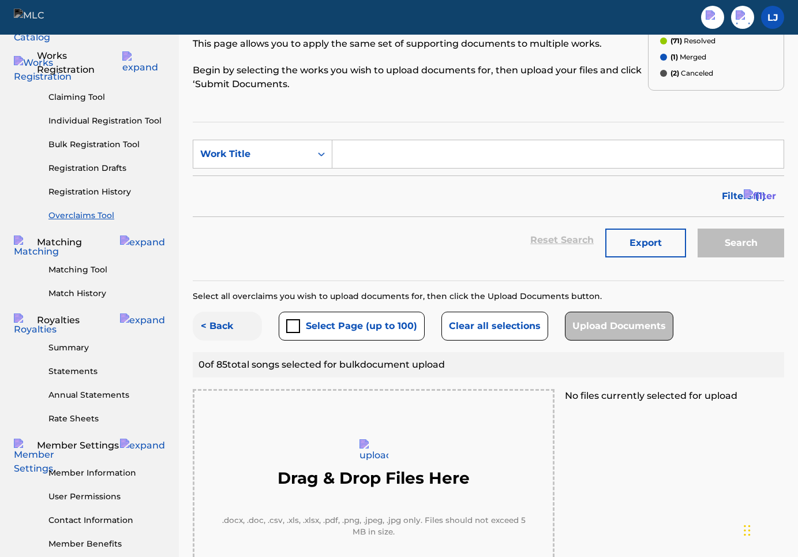
click at [224, 312] on button "< Back" at bounding box center [227, 326] width 69 height 29
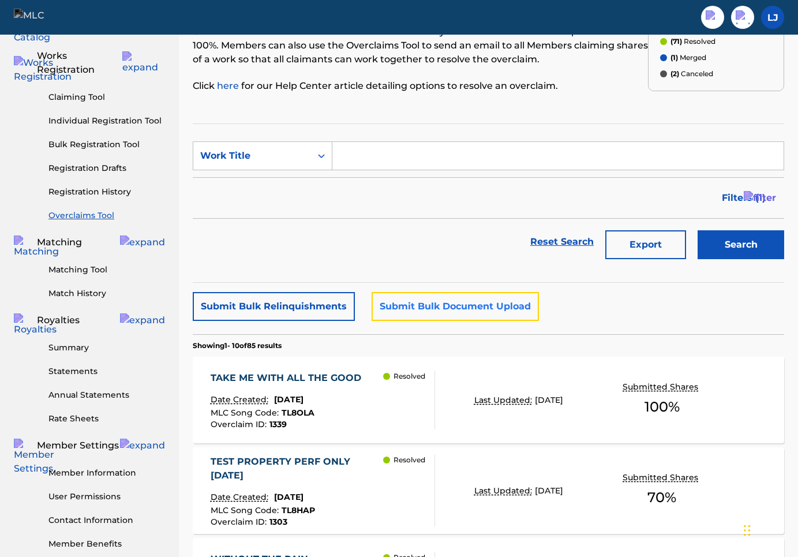
click at [397, 313] on button "Submit Bulk Document Upload" at bounding box center [455, 306] width 167 height 29
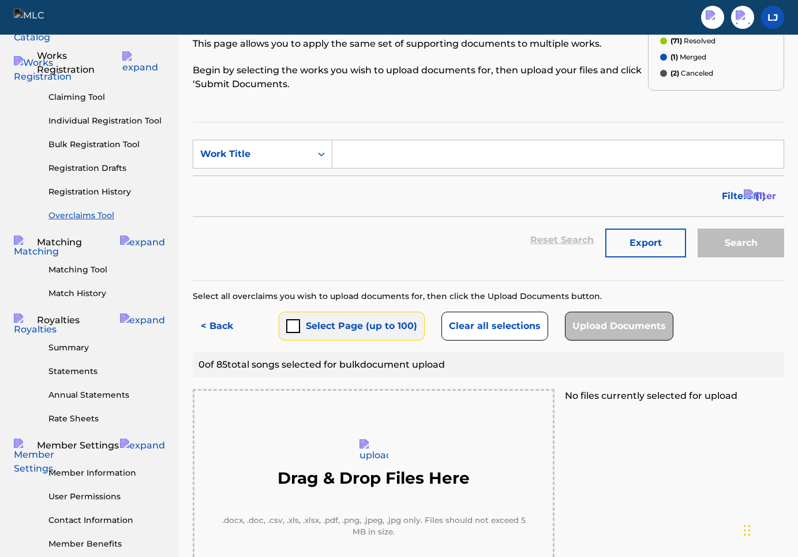
click at [341, 312] on button "Select Page (up to 100)" at bounding box center [352, 326] width 146 height 29
click at [219, 312] on button "< Back" at bounding box center [227, 326] width 69 height 29
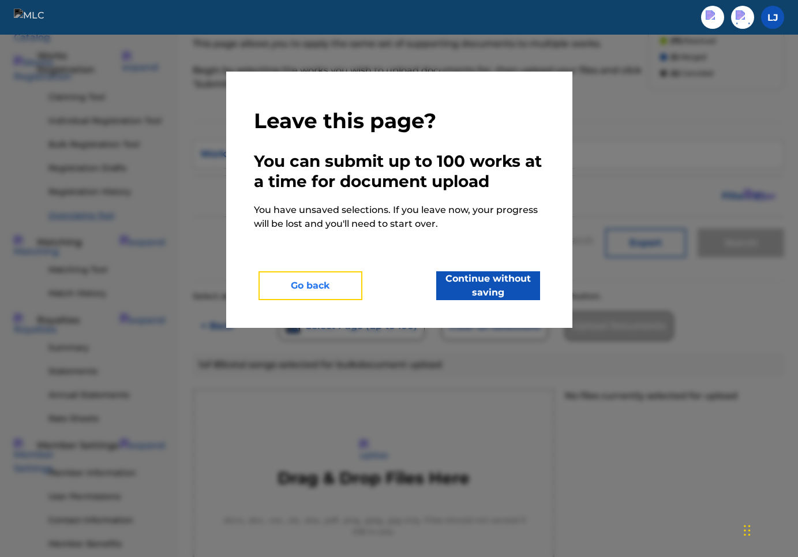
click at [334, 288] on button "Go back" at bounding box center [311, 285] width 104 height 29
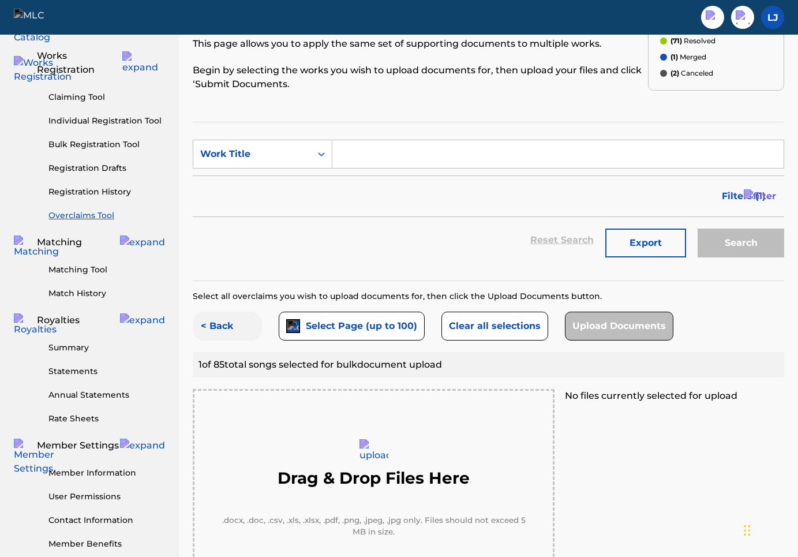
click at [233, 312] on button "< Back" at bounding box center [227, 326] width 69 height 29
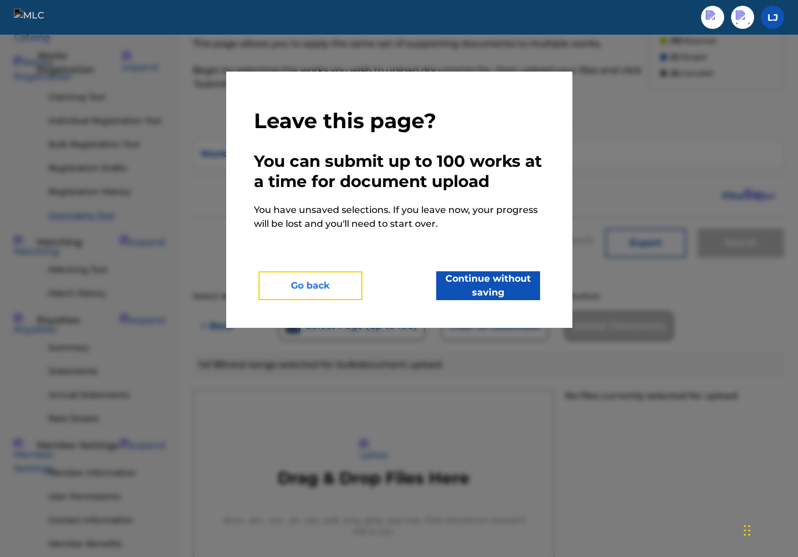
click at [346, 286] on button "Go back" at bounding box center [311, 285] width 104 height 29
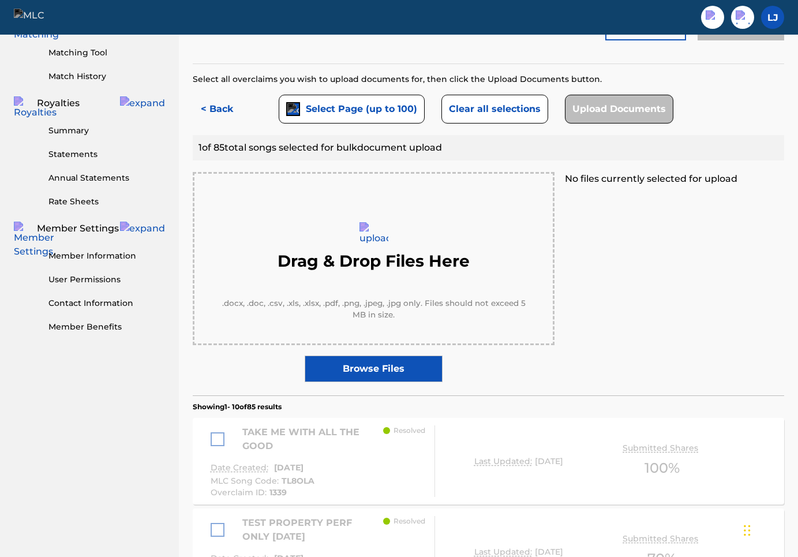
scroll to position [0, 0]
